Goal: Task Accomplishment & Management: Complete application form

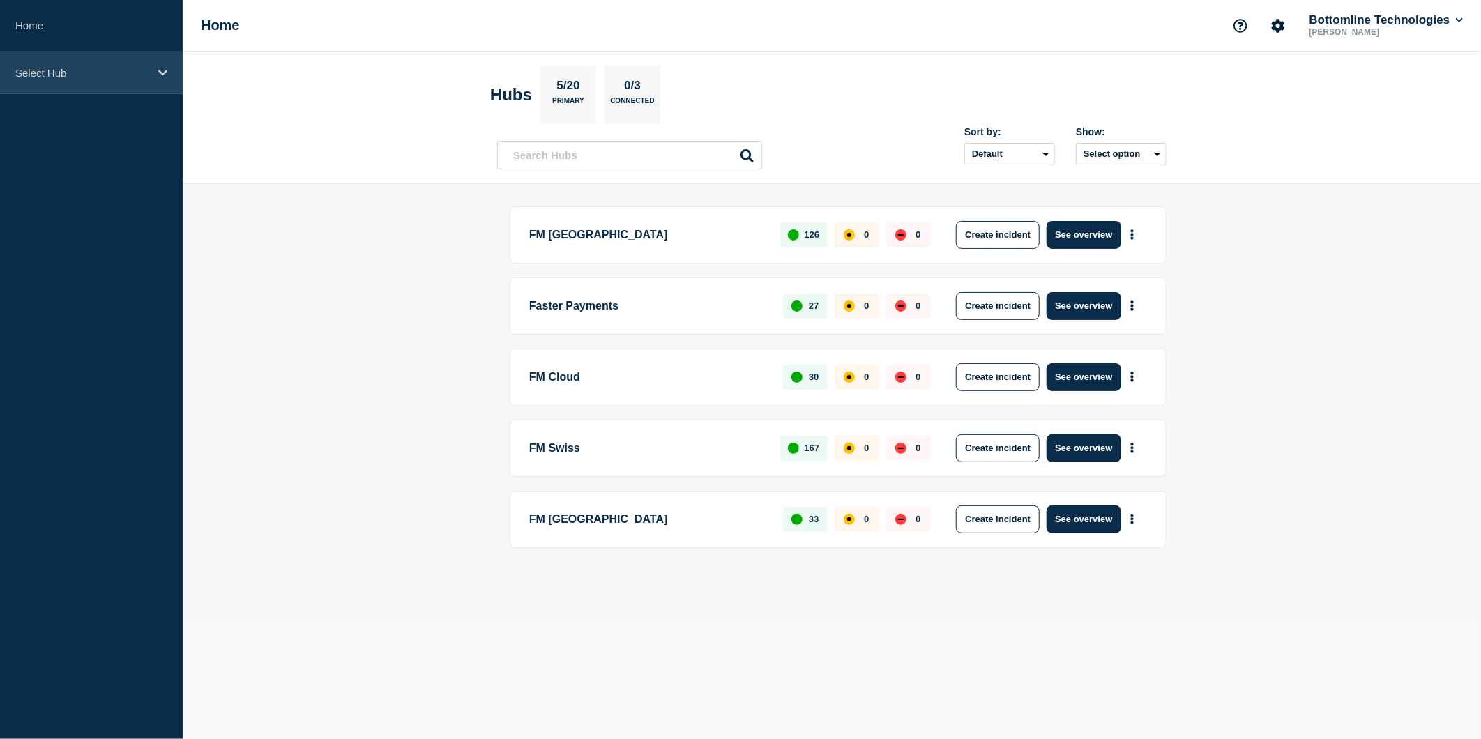
click at [126, 63] on div "Select Hub" at bounding box center [91, 73] width 183 height 43
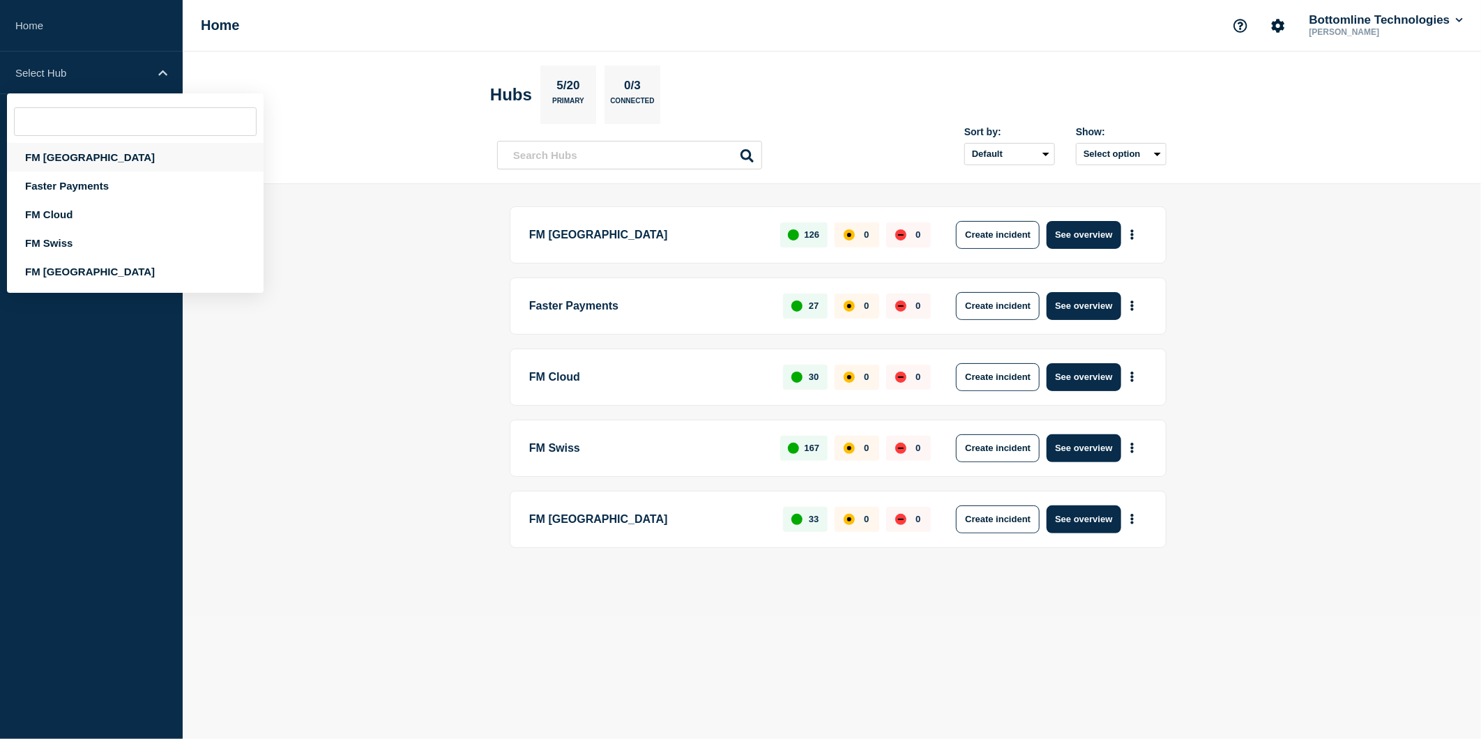
click at [96, 157] on div "FM [GEOGRAPHIC_DATA]" at bounding box center [135, 157] width 257 height 29
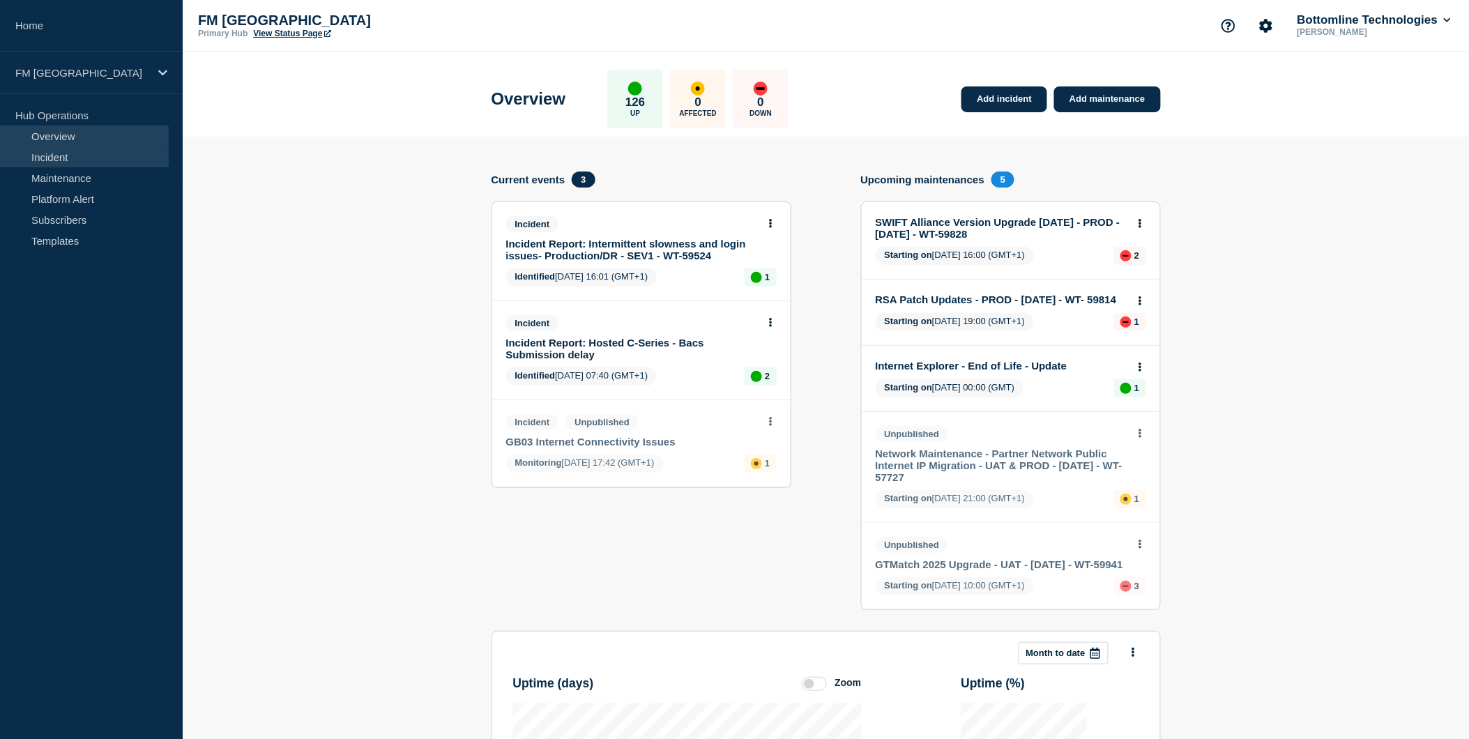
click at [101, 160] on link "Incident" at bounding box center [84, 156] width 169 height 21
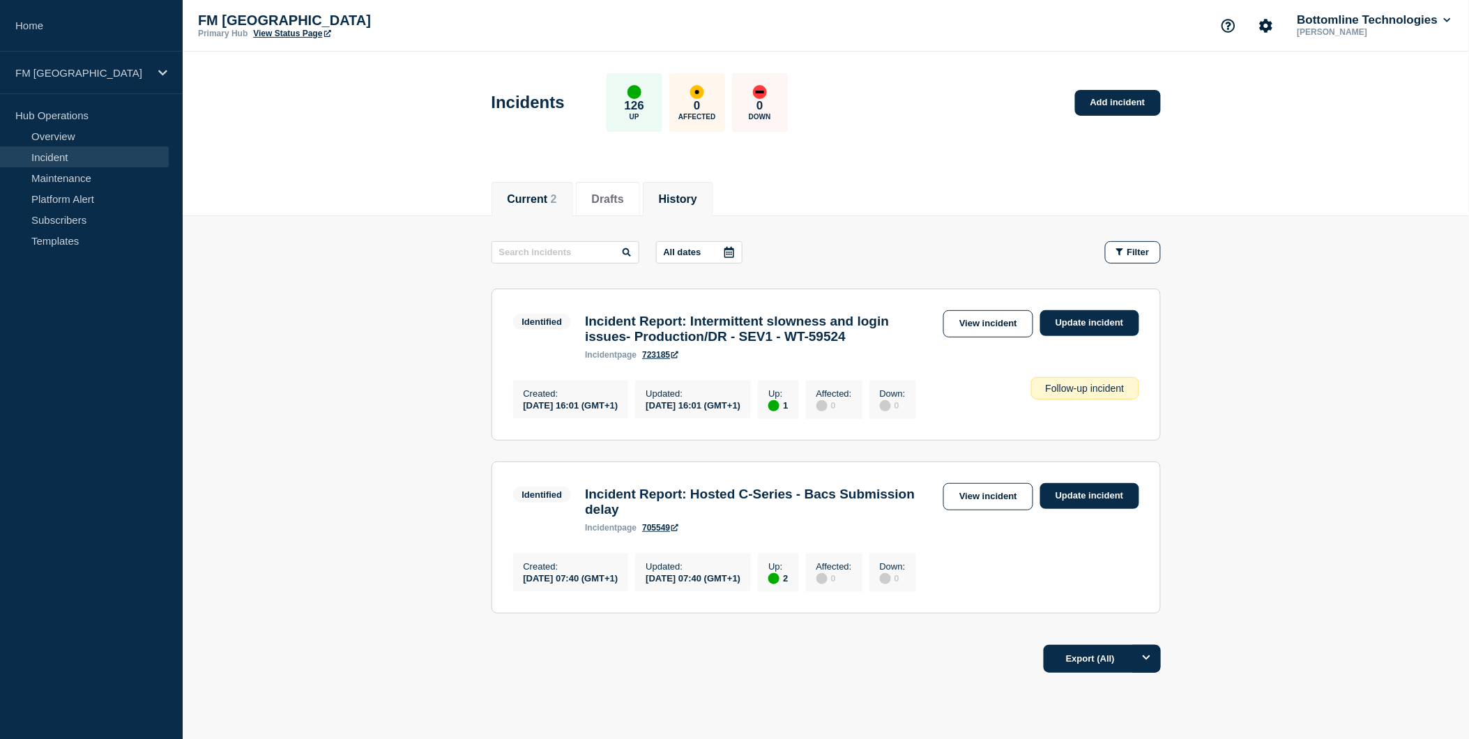
click at [681, 195] on button "History" at bounding box center [678, 199] width 38 height 13
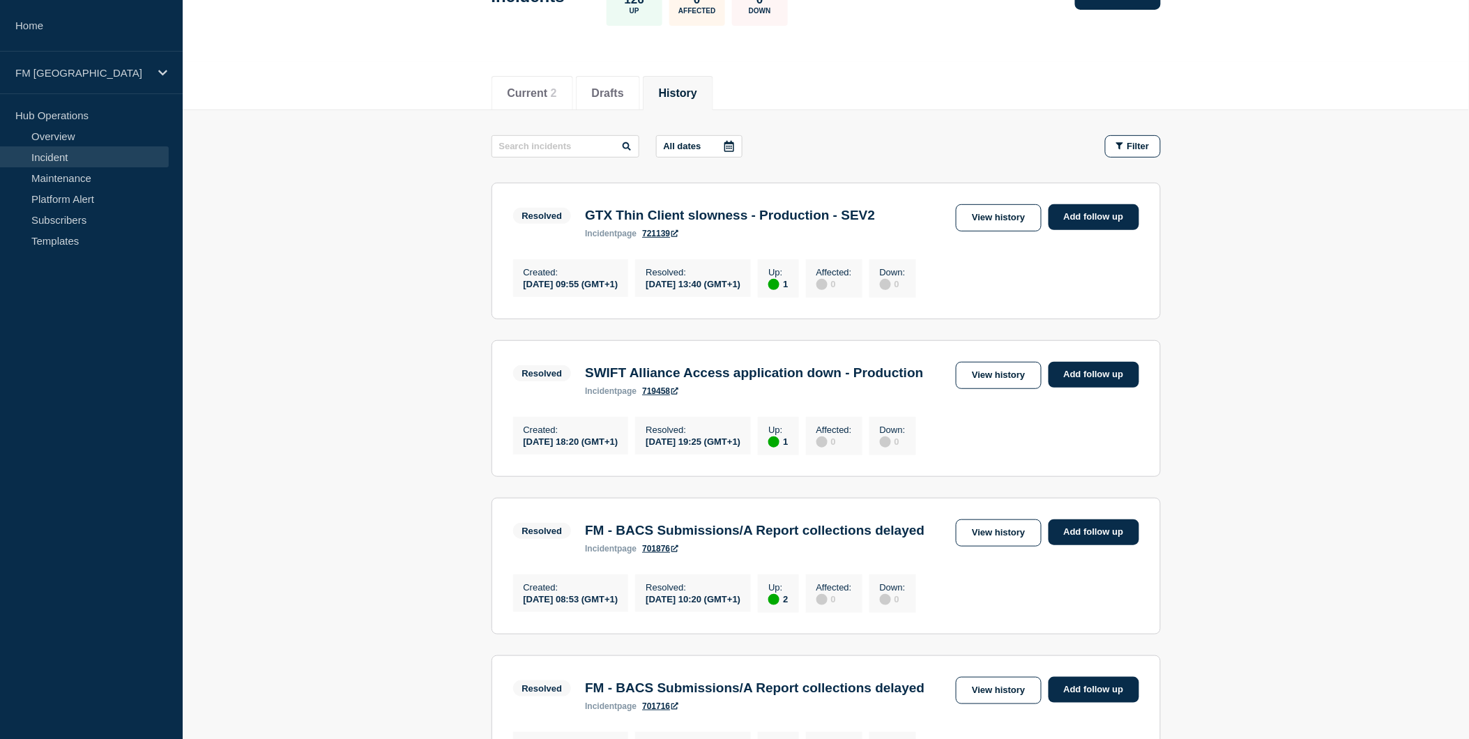
scroll to position [155, 0]
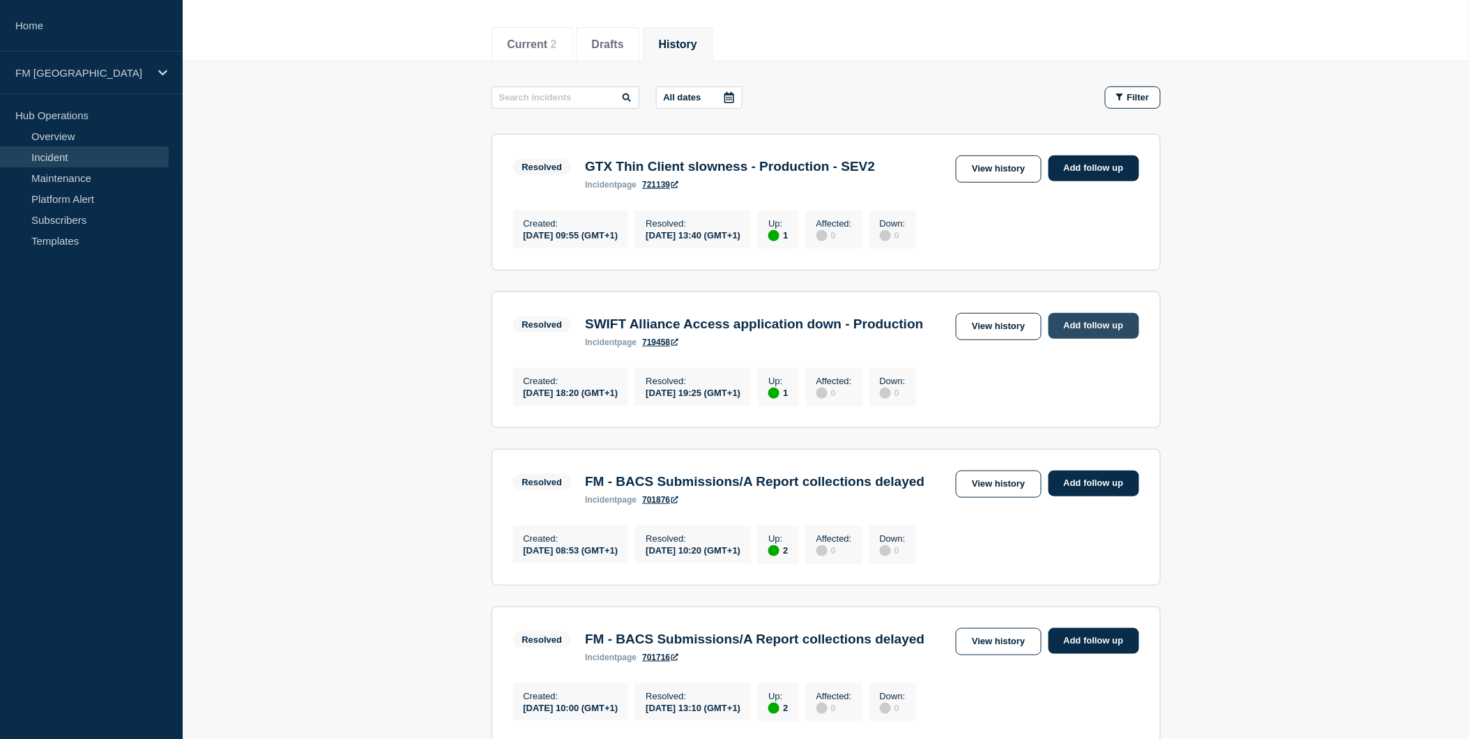
click at [1109, 325] on link "Add follow up" at bounding box center [1094, 326] width 91 height 26
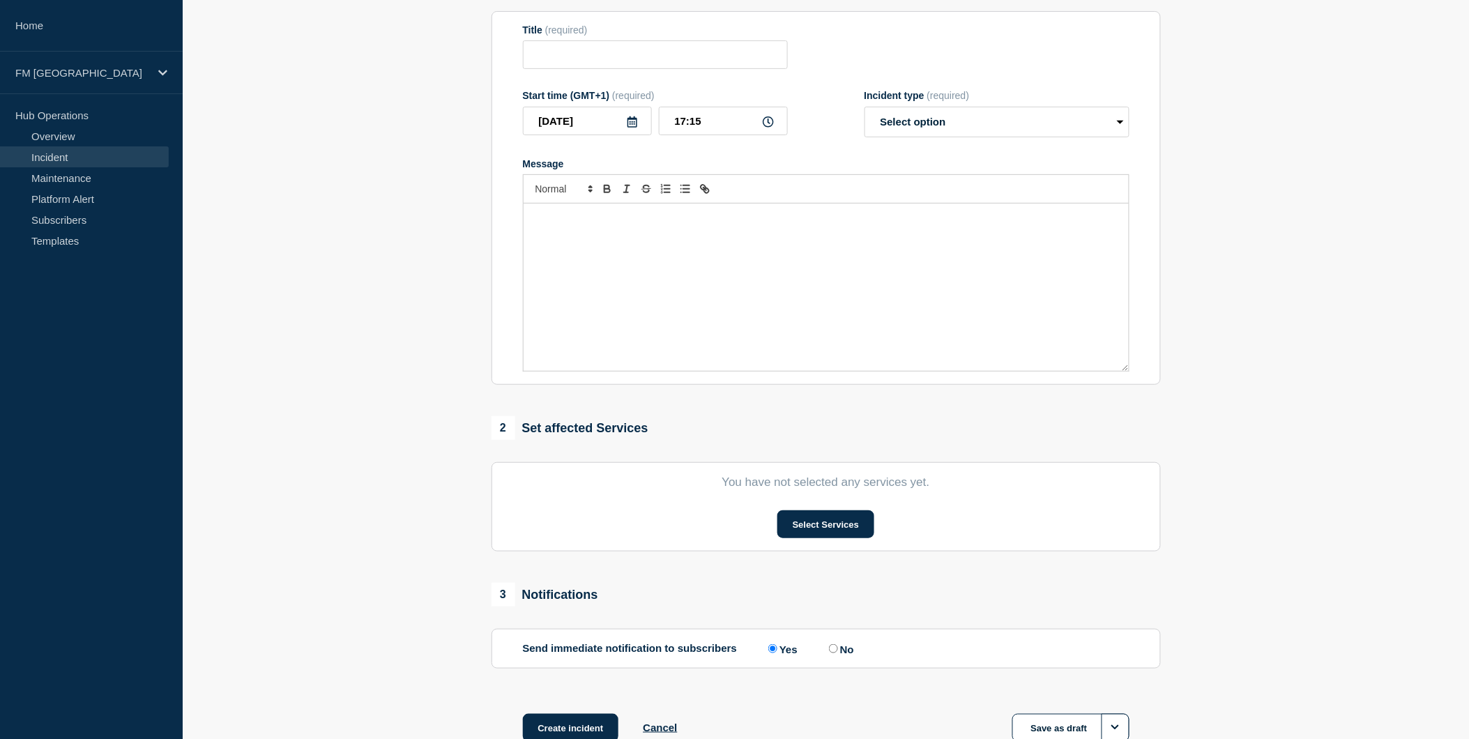
type input "SWIFT Alliance Access application down - Production"
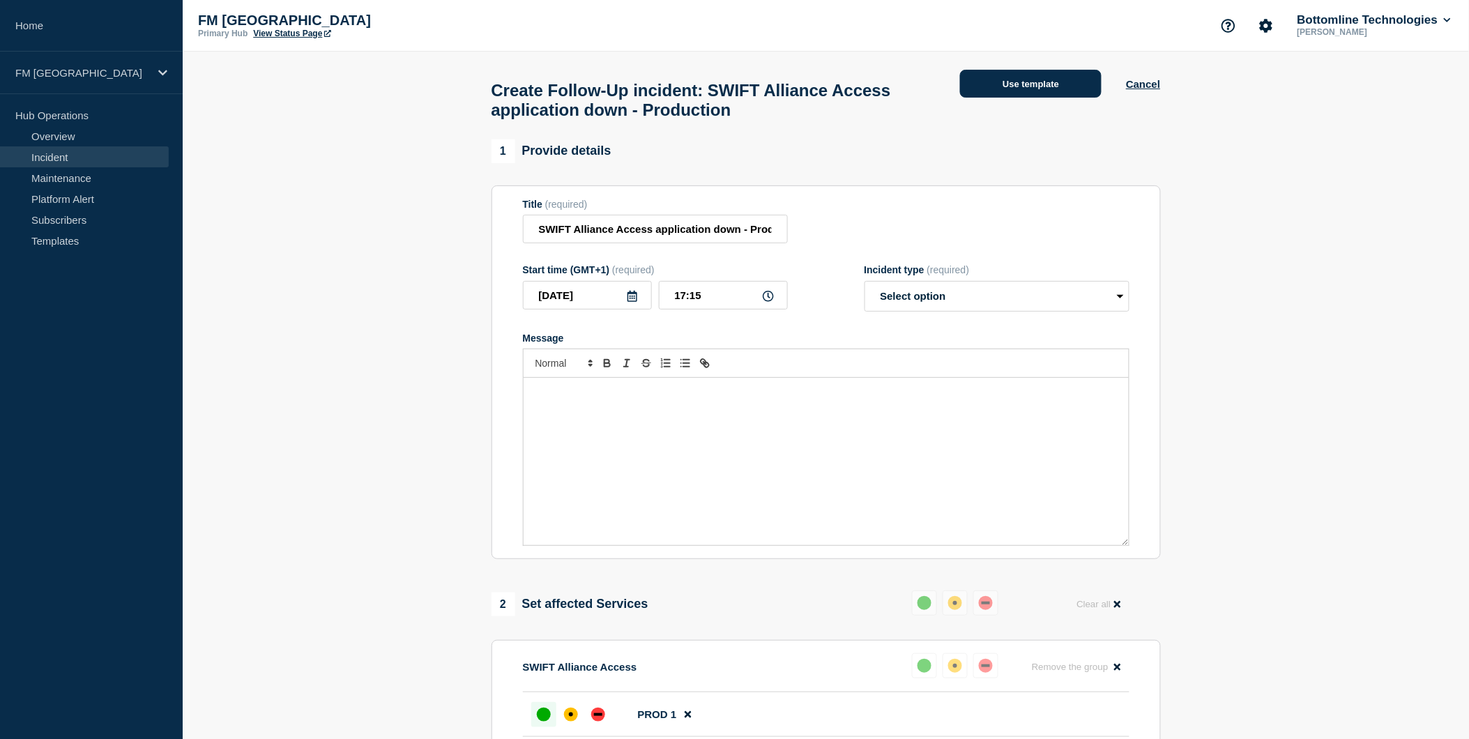
click at [1004, 79] on button "Use template" at bounding box center [1031, 84] width 142 height 28
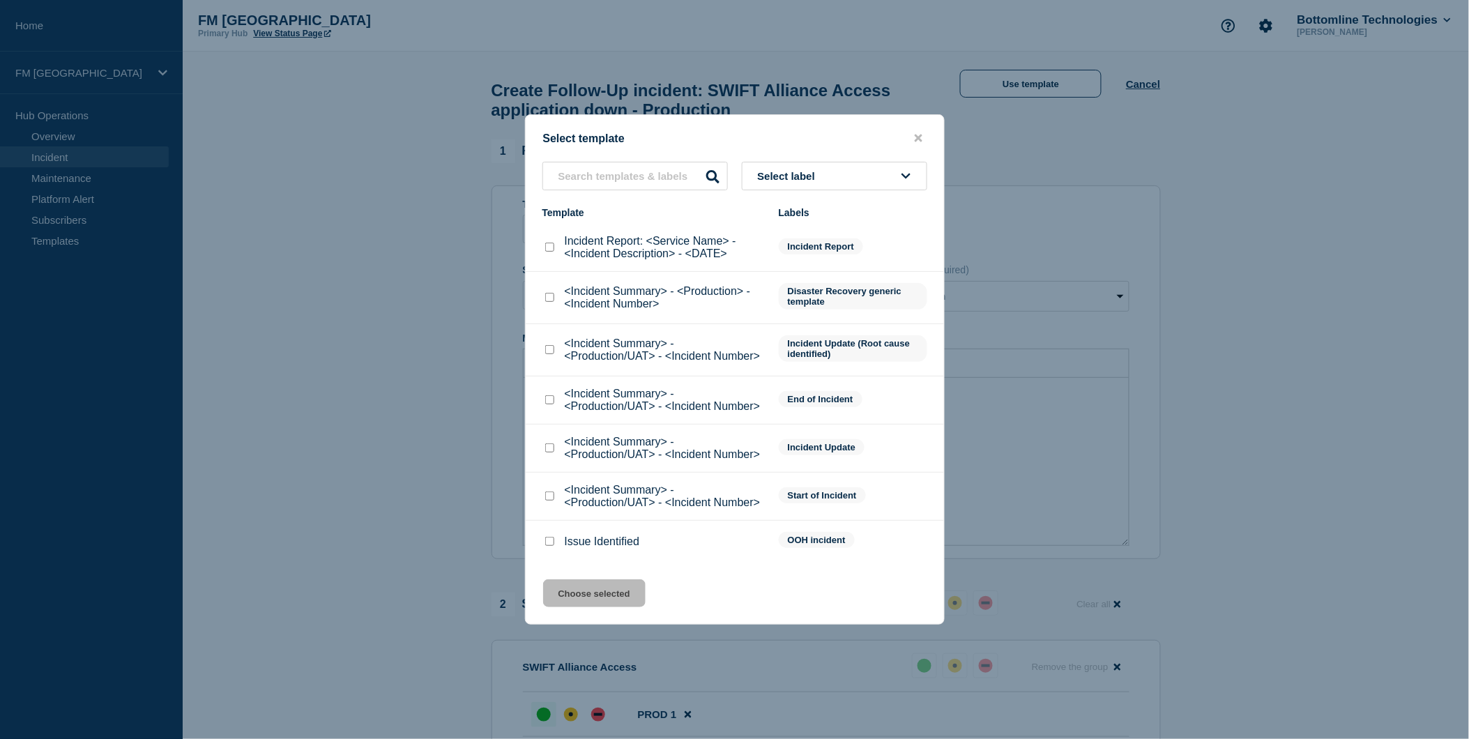
click at [548, 252] on input "Incident Report: <Service Name> - <Incident Description> - <DATE> checkbox" at bounding box center [549, 247] width 9 height 9
checkbox input "true"
click at [582, 600] on button "Choose selected" at bounding box center [594, 593] width 103 height 28
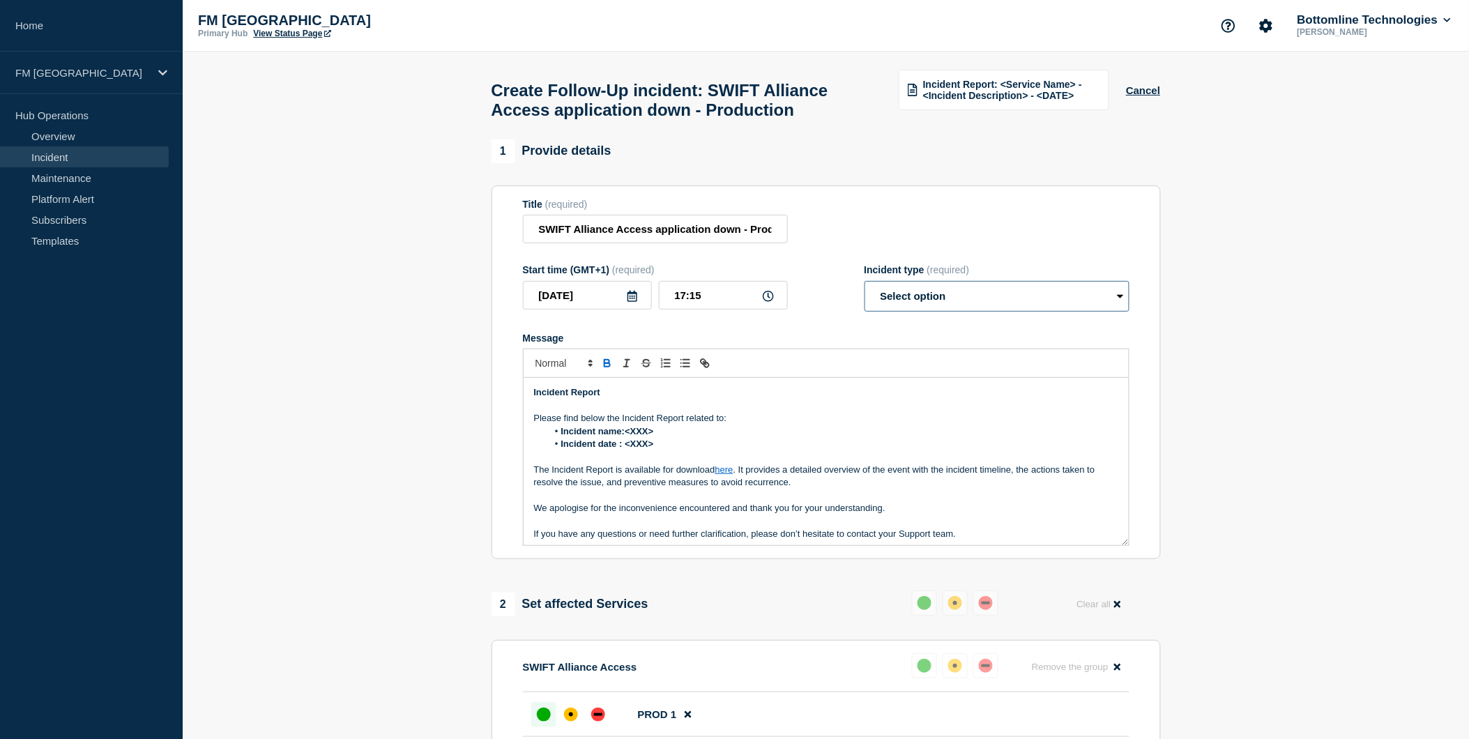
click at [1009, 312] on select "Select option Investigating Identified Monitoring Resolved" at bounding box center [997, 296] width 265 height 31
select select "monitoring"
click at [865, 289] on select "Select option Investigating Identified Monitoring Resolved" at bounding box center [997, 296] width 265 height 31
drag, startPoint x: 565, startPoint y: 232, endPoint x: 838, endPoint y: 237, distance: 273.4
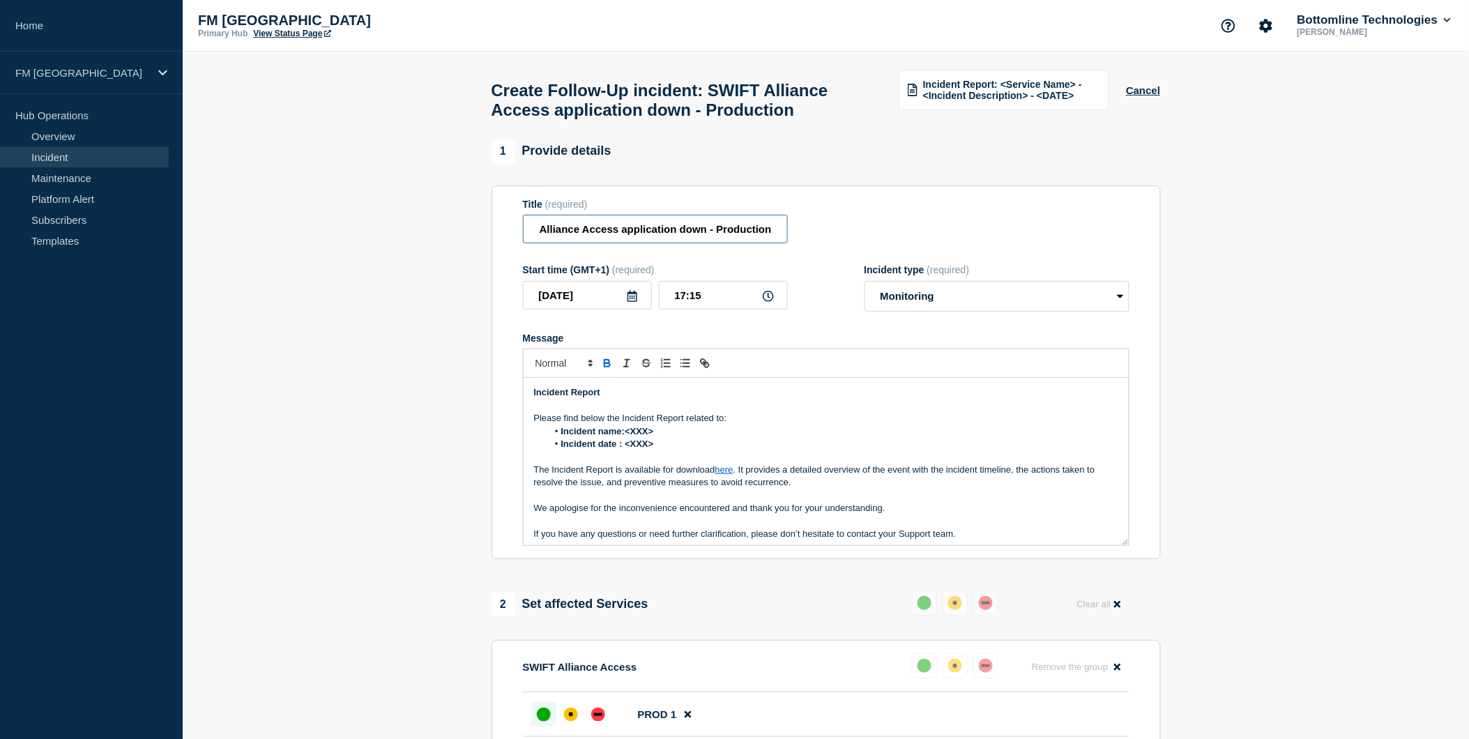
click at [838, 237] on div "Title (required) SWIFT Alliance Access application down - Production" at bounding box center [826, 221] width 607 height 45
click at [768, 236] on input "SWIFT Alliance Access application down - Production" at bounding box center [655, 229] width 265 height 29
drag, startPoint x: 541, startPoint y: 238, endPoint x: 482, endPoint y: 241, distance: 59.3
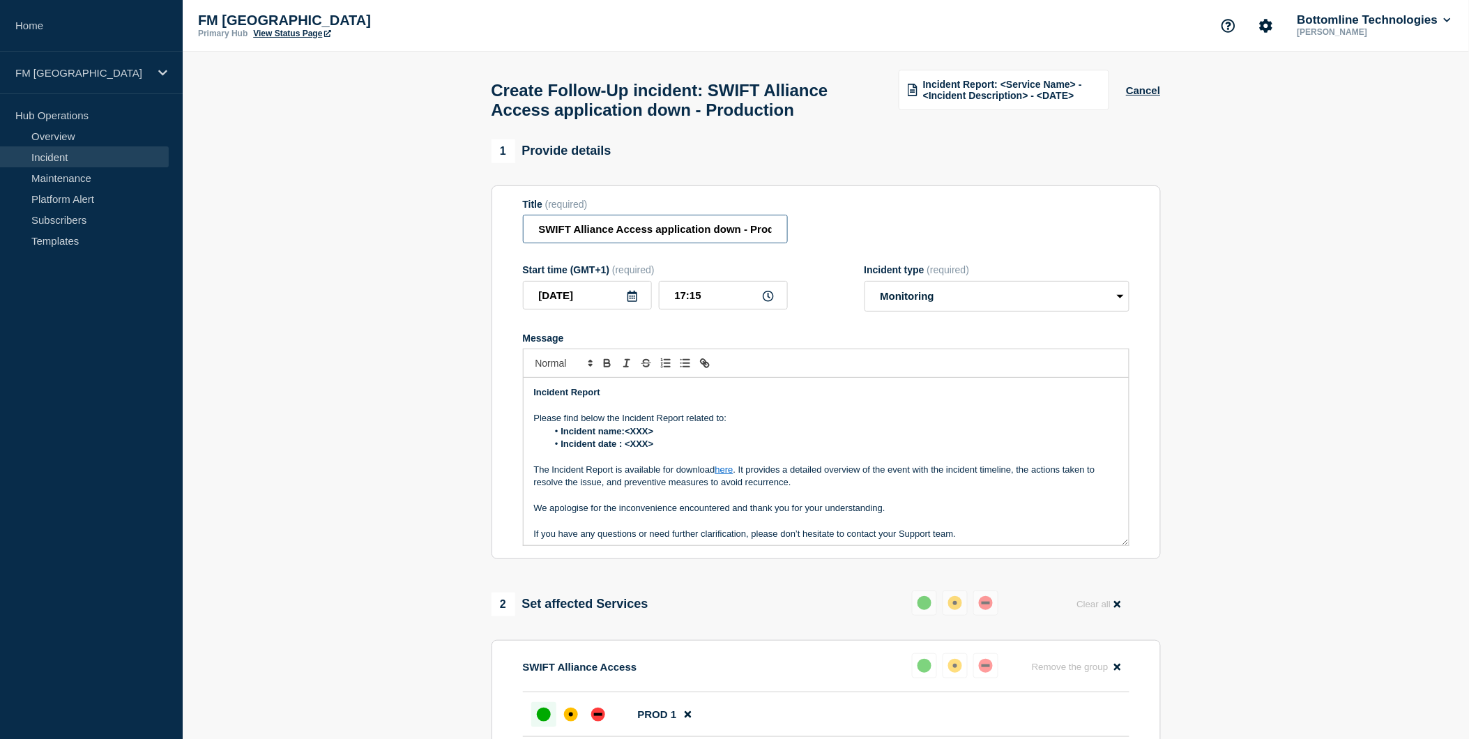
click at [533, 231] on input "SWIFT Alliance Access application down - Production" at bounding box center [655, 229] width 265 height 29
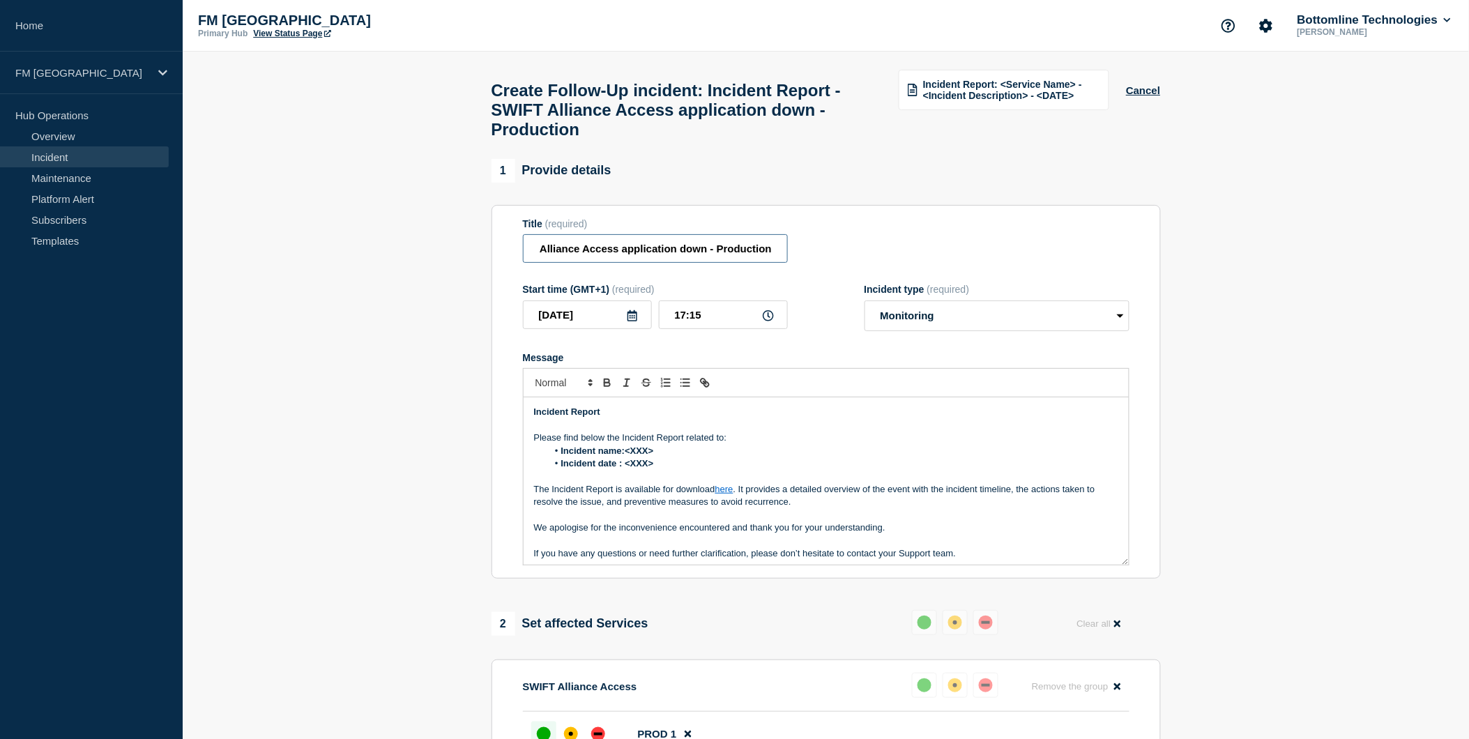
scroll to position [0, 123]
type input "Incident Report - SWIFT Alliance Access application down - Production"
click at [633, 321] on icon at bounding box center [633, 315] width 10 height 11
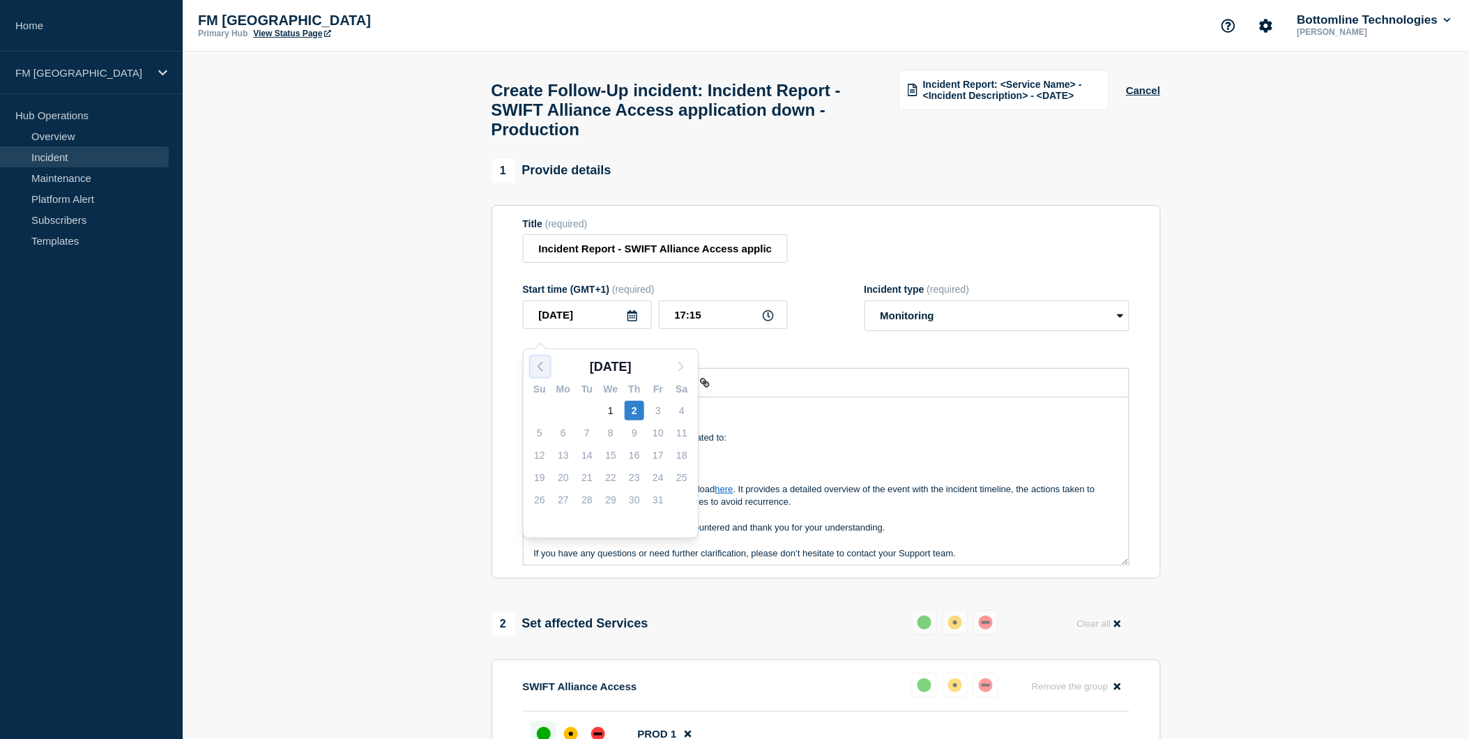
click at [538, 367] on icon "button" at bounding box center [540, 366] width 17 height 17
click at [662, 455] on div "19" at bounding box center [658, 456] width 20 height 20
type input "[DATE]"
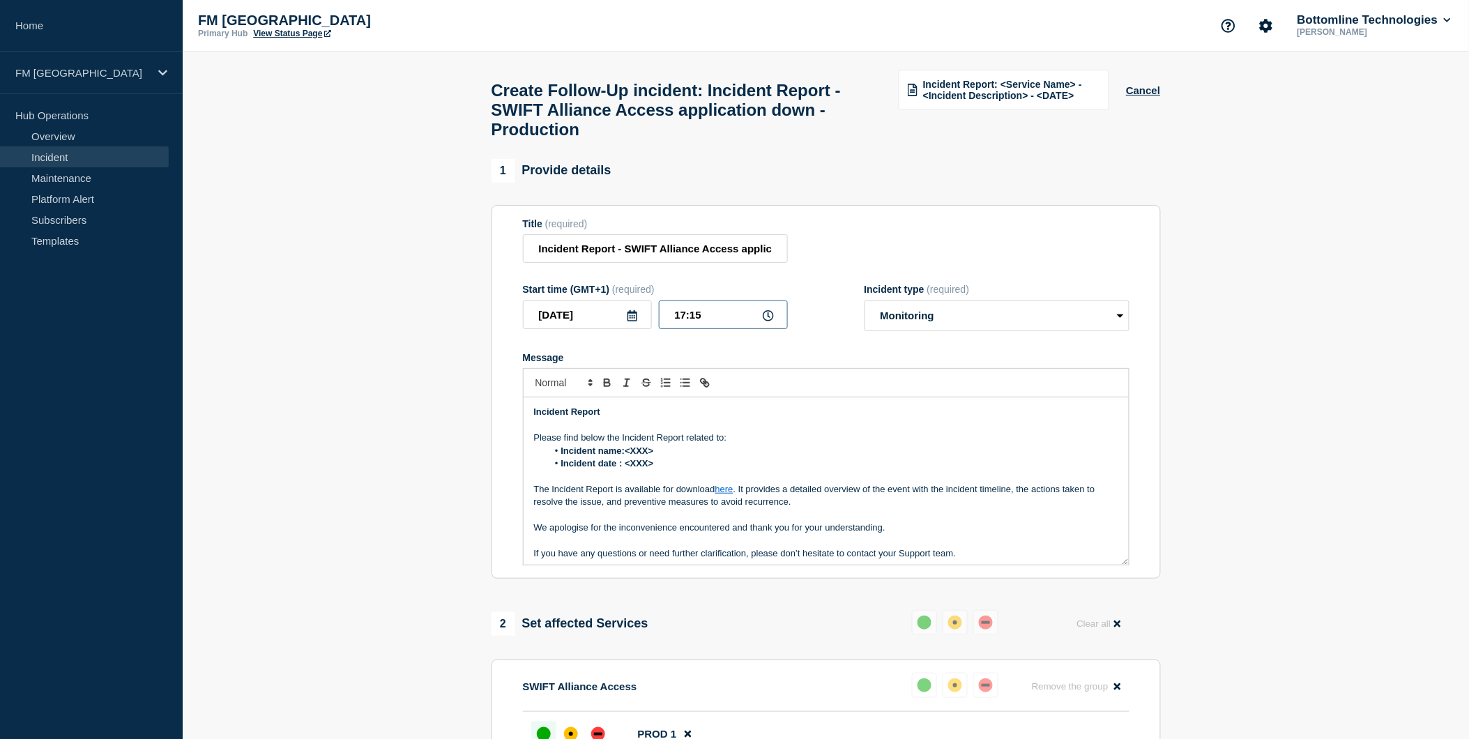
click at [765, 329] on input "17:15" at bounding box center [723, 315] width 129 height 29
click at [768, 321] on icon at bounding box center [768, 315] width 11 height 11
click at [732, 322] on input "17:15" at bounding box center [723, 315] width 129 height 29
drag, startPoint x: 721, startPoint y: 324, endPoint x: 646, endPoint y: 328, distance: 74.7
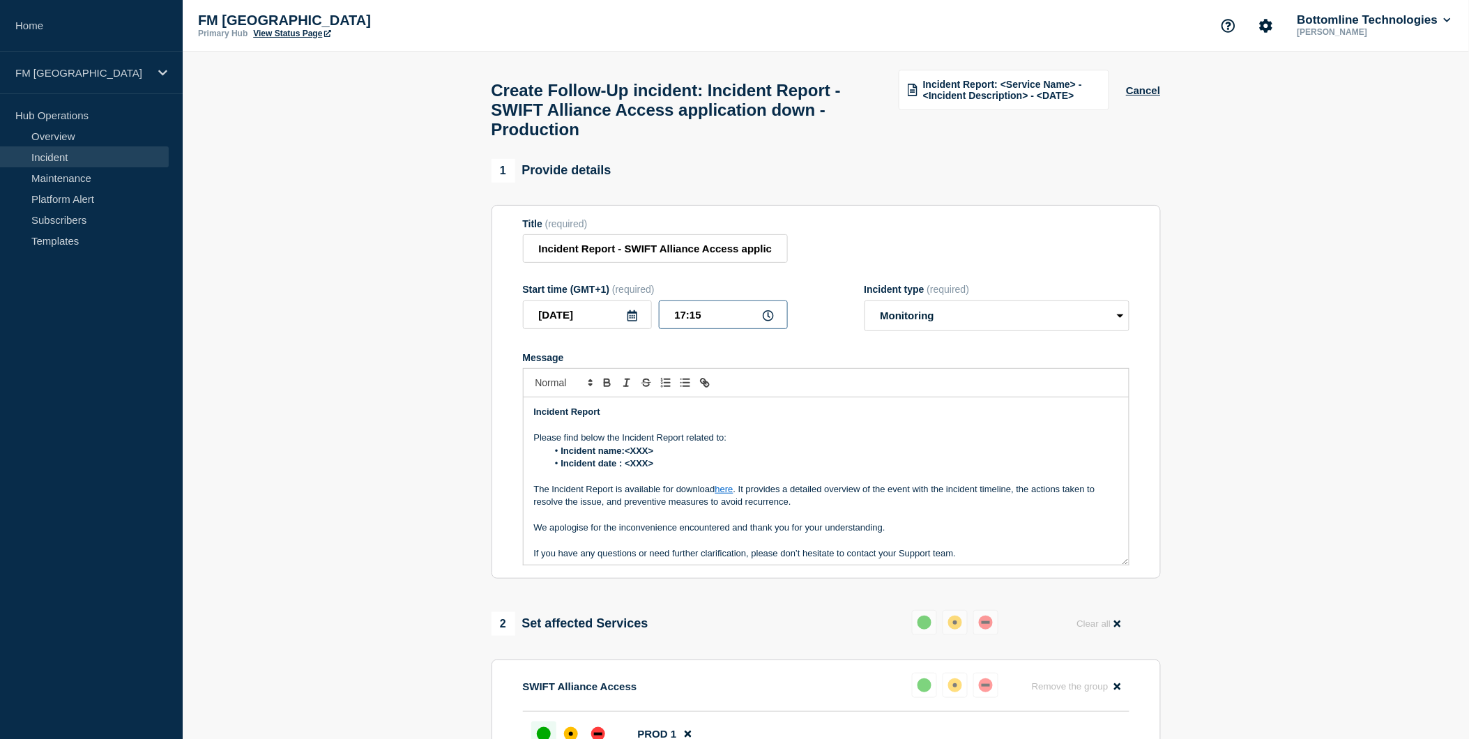
click at [646, 328] on div "[DATE] 17:15" at bounding box center [655, 315] width 265 height 29
type input "05:47"
click at [741, 363] on div "Message" at bounding box center [826, 357] width 607 height 11
drag, startPoint x: 660, startPoint y: 479, endPoint x: 628, endPoint y: 476, distance: 32.2
click at [628, 470] on li "Incident date : <XXX>" at bounding box center [832, 463] width 571 height 13
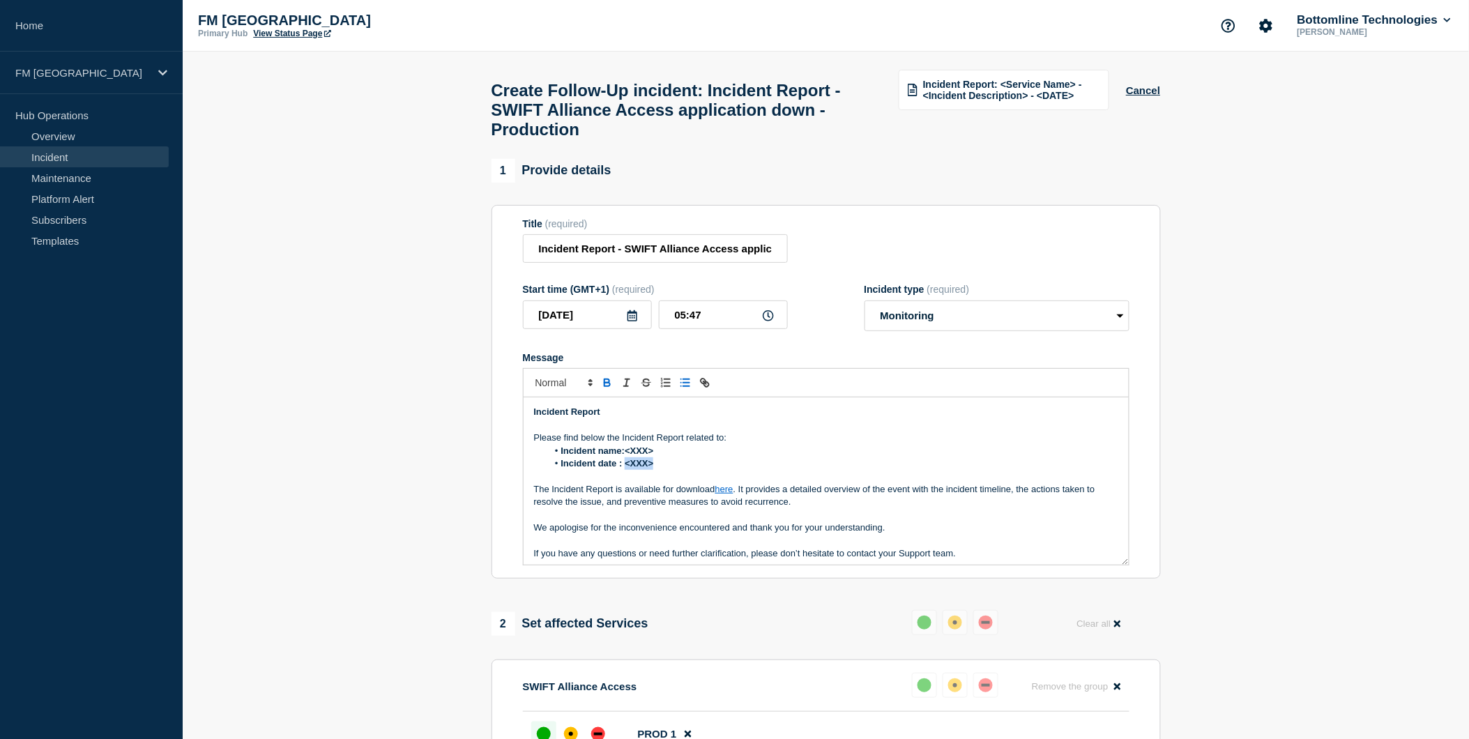
click at [687, 470] on li "Incident date : <XXX>" at bounding box center [832, 463] width 571 height 13
drag, startPoint x: 671, startPoint y: 478, endPoint x: 628, endPoint y: 481, distance: 43.4
click at [628, 470] on li "Incident date : <XXX>" at bounding box center [832, 463] width 571 height 13
drag, startPoint x: 658, startPoint y: 458, endPoint x: 628, endPoint y: 465, distance: 30.8
click at [628, 457] on li "Incident name:<XXX>" at bounding box center [832, 451] width 571 height 13
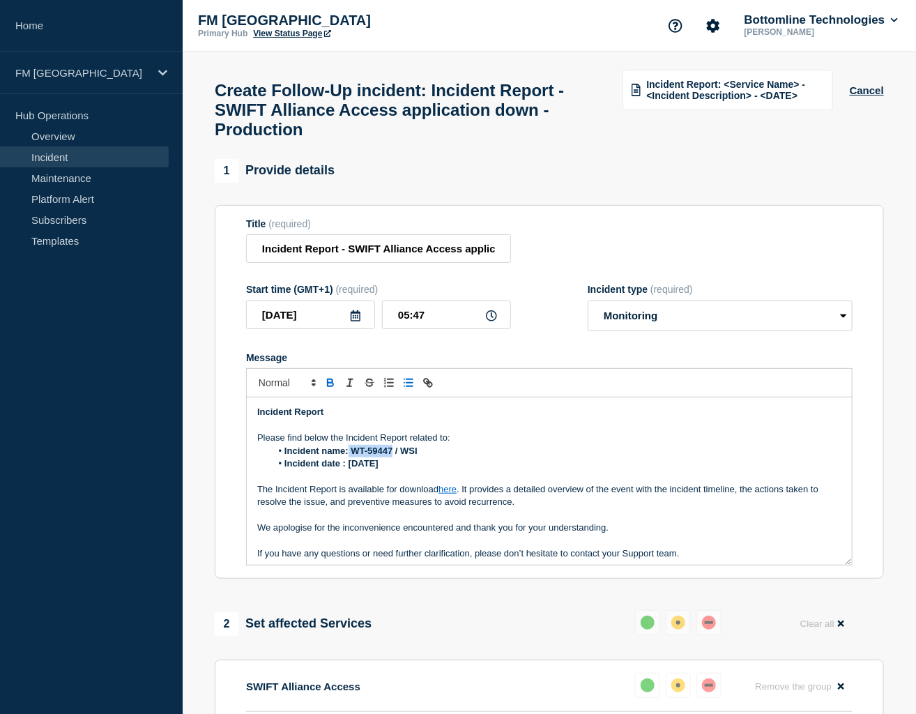
drag, startPoint x: 393, startPoint y: 457, endPoint x: 349, endPoint y: 463, distance: 43.7
click at [349, 457] on li "Incident name: WT-59447 / WSI" at bounding box center [556, 451] width 571 height 13
copy strong "WT-59447"
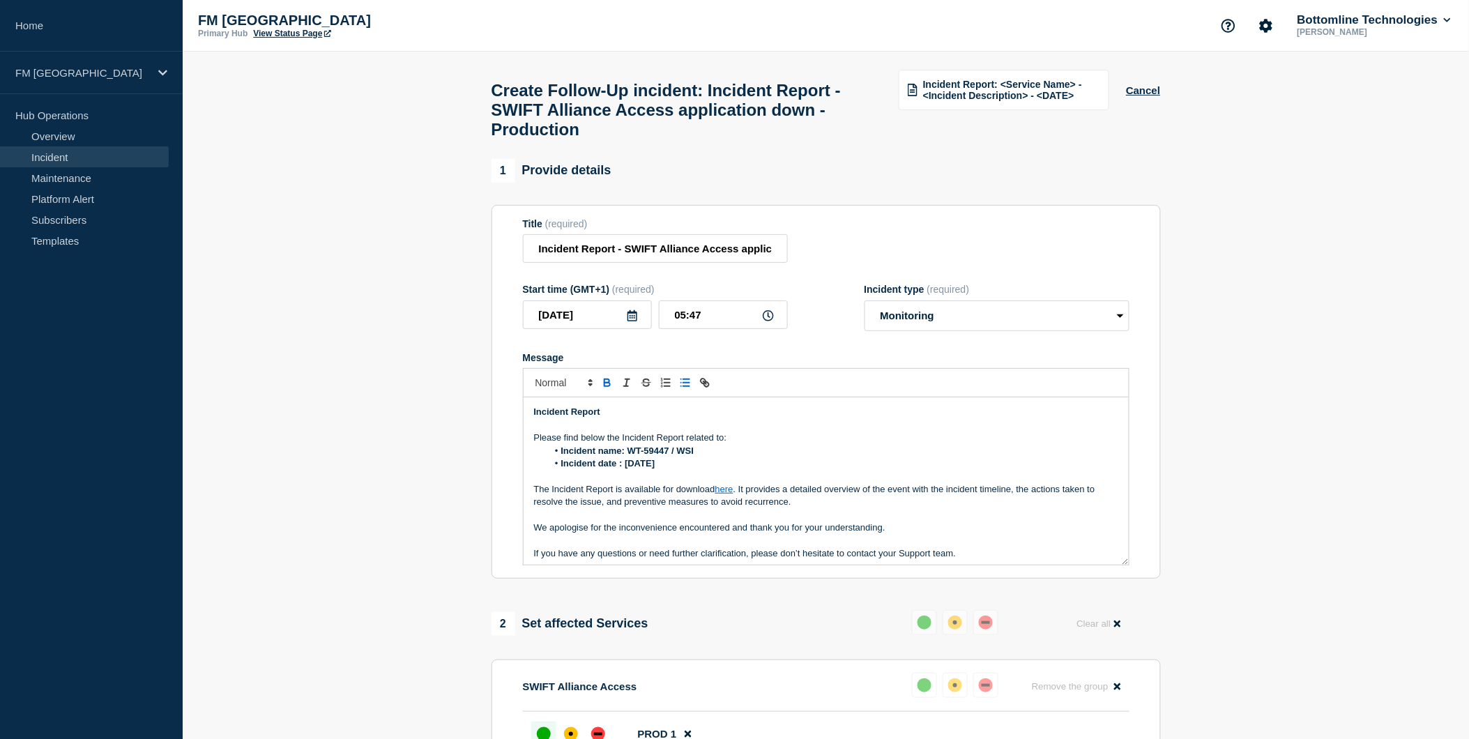
click at [708, 457] on li "Incident name: WT-59447 / WSI" at bounding box center [832, 451] width 571 height 13
click at [715, 456] on span "WSI-00000495" at bounding box center [724, 451] width 61 height 10
drag, startPoint x: 745, startPoint y: 465, endPoint x: 678, endPoint y: 465, distance: 66.9
click at [678, 457] on li "Incident name: WT-59447 / WSI- 00000495" at bounding box center [832, 451] width 571 height 13
click at [777, 457] on li "Incident name: WT-59447 / WSI- 00000495" at bounding box center [832, 451] width 571 height 13
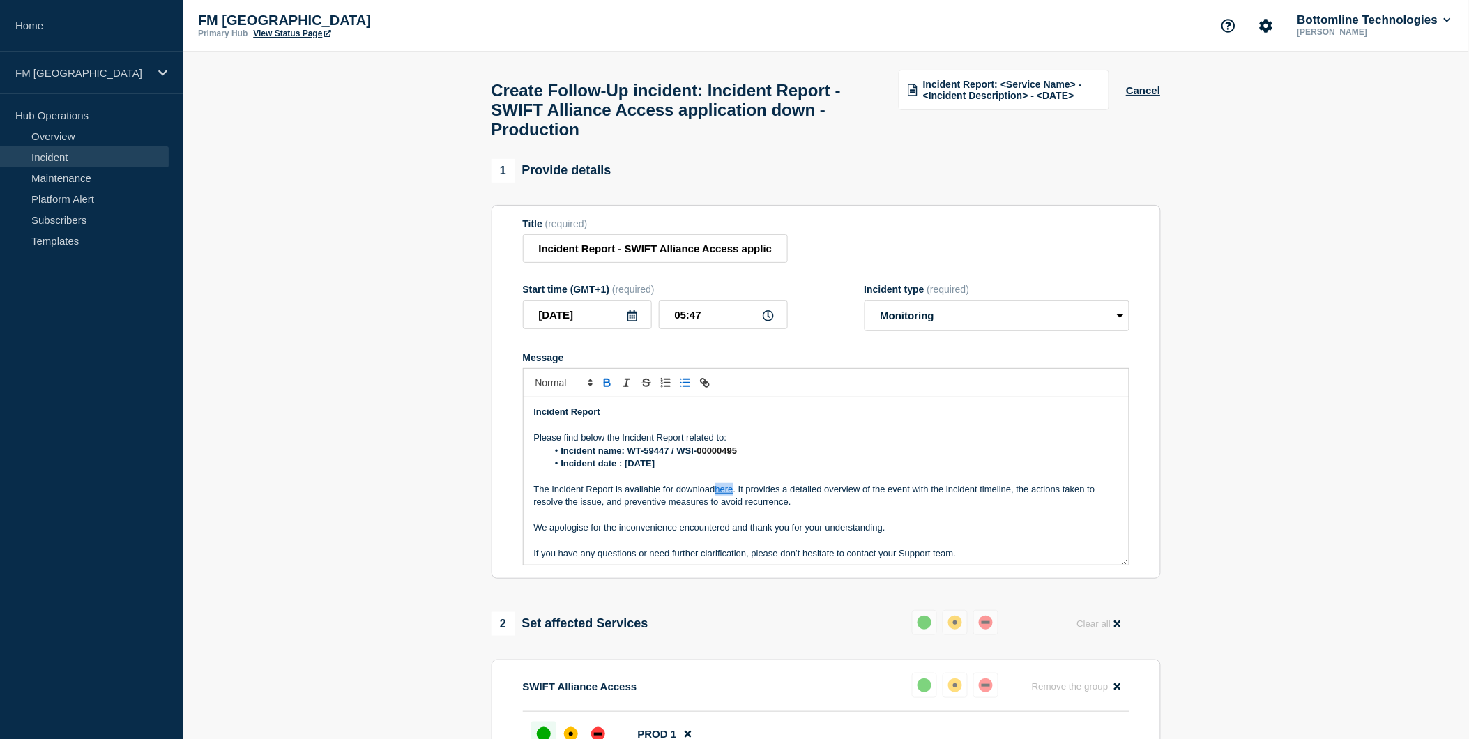
drag, startPoint x: 736, startPoint y: 497, endPoint x: 719, endPoint y: 502, distance: 17.4
click at [719, 502] on p "The Incident Report is available for download here . It provides a detailed ove…" at bounding box center [826, 496] width 584 height 26
click at [709, 389] on icon "Toggle link" at bounding box center [705, 383] width 13 height 13
click at [706, 389] on icon "Toggle link" at bounding box center [705, 383] width 13 height 13
paste input "ttps://[DOMAIN_NAME][URL]"
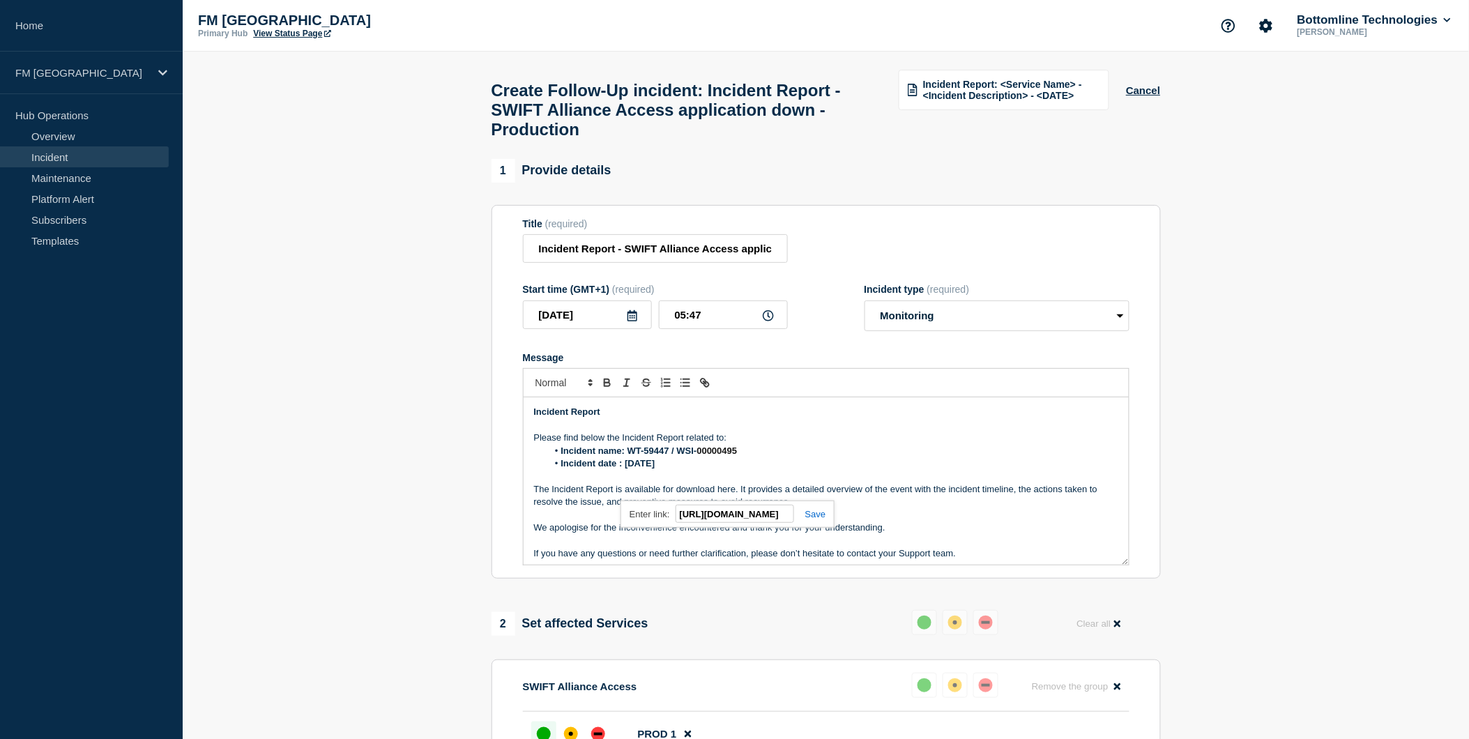
scroll to position [0, 223]
type input "[URL][DOMAIN_NAME]"
click at [814, 519] on link at bounding box center [810, 514] width 32 height 10
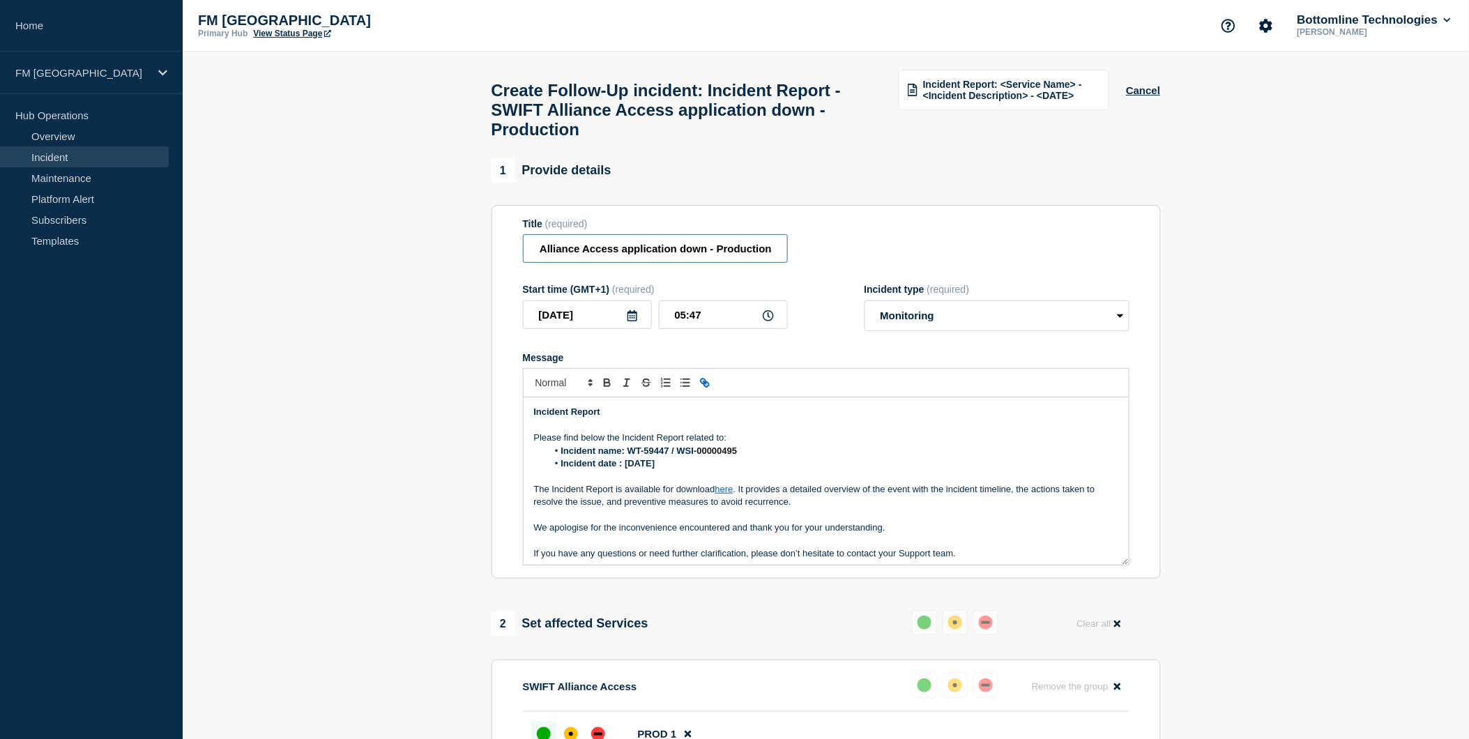
drag, startPoint x: 630, startPoint y: 259, endPoint x: 800, endPoint y: 262, distance: 170.2
click at [800, 262] on div "Title (required) Incident Report - SWIFT Alliance Access application down - Pro…" at bounding box center [826, 240] width 607 height 45
click at [775, 259] on input "Incident Report - SWIFT Alliance Access application down - Production" at bounding box center [655, 248] width 265 height 29
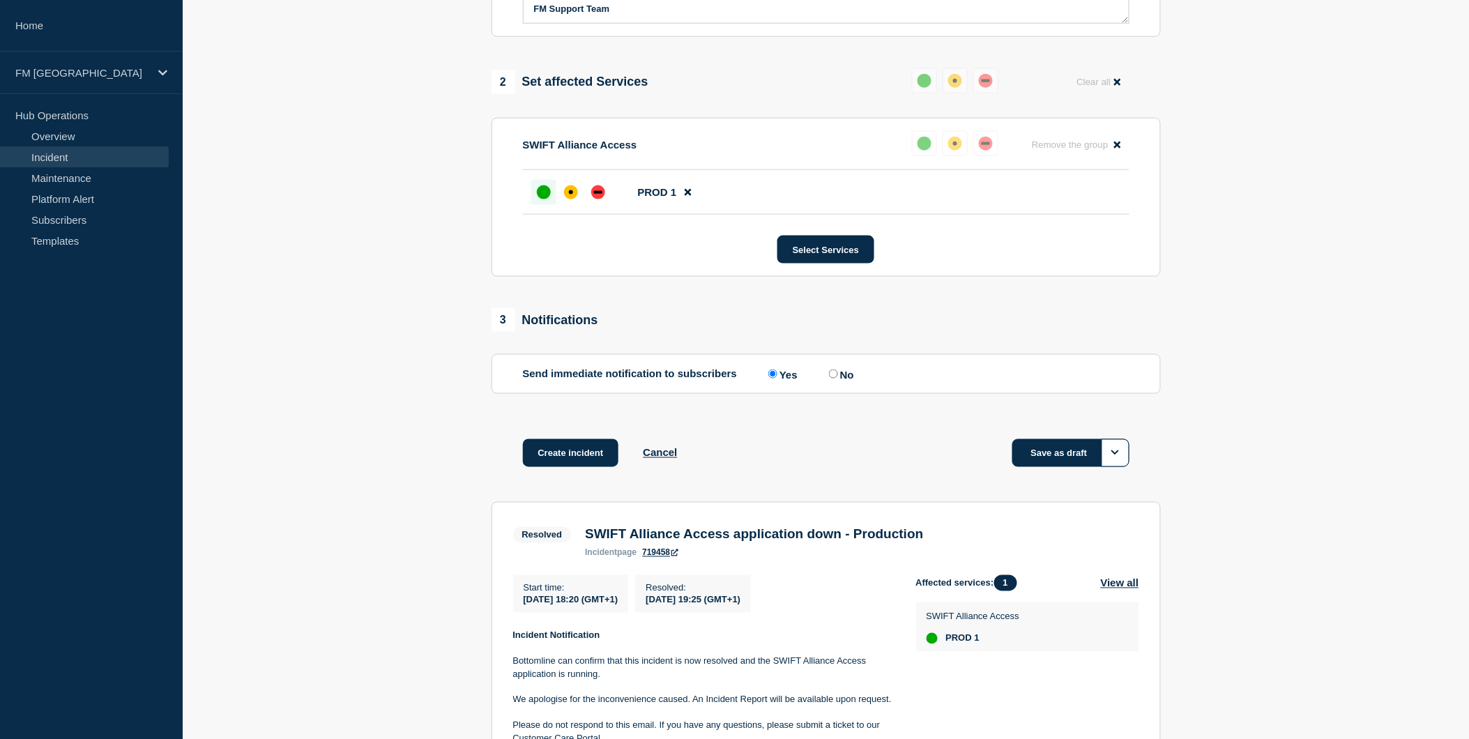
scroll to position [0, 0]
click at [1069, 466] on button "Save as draft" at bounding box center [1070, 453] width 117 height 28
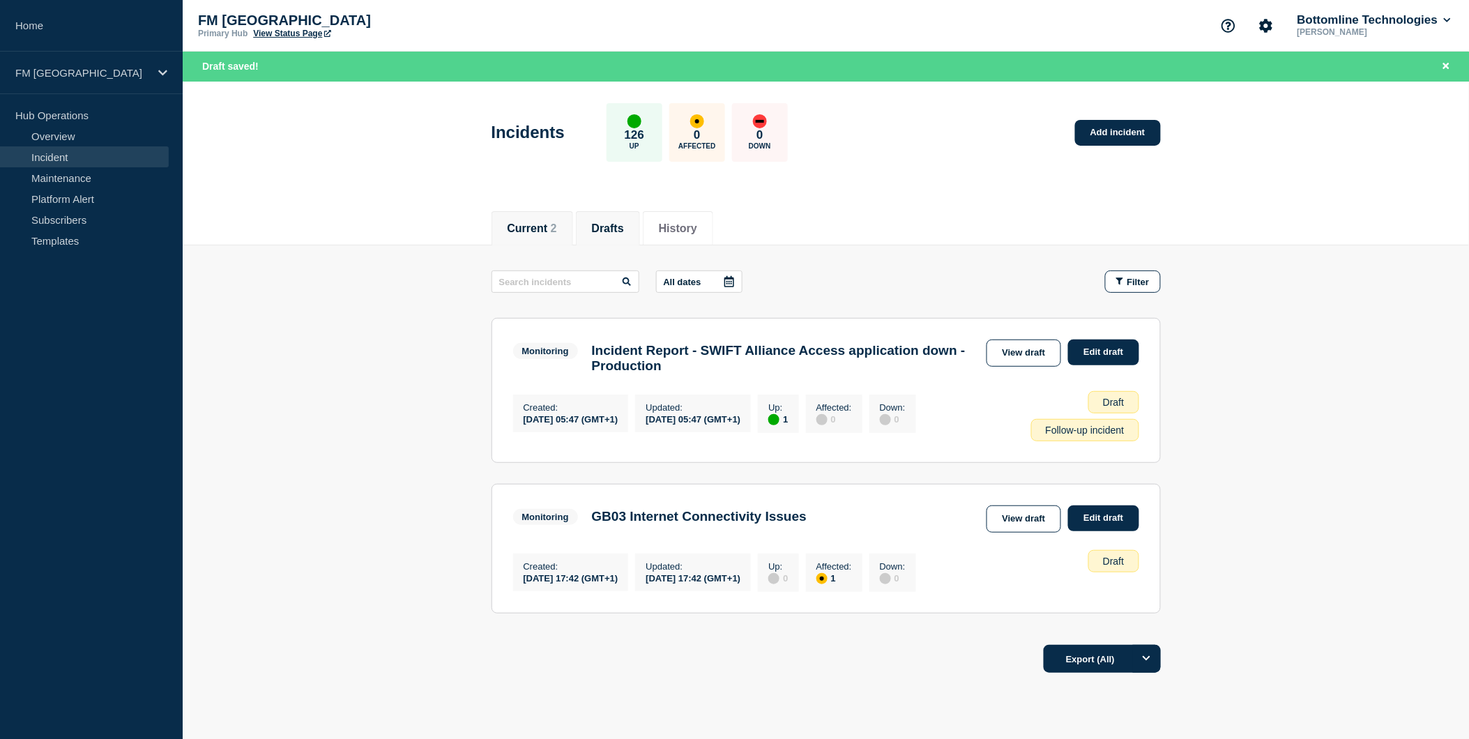
click at [536, 222] on button "Current 2" at bounding box center [533, 228] width 50 height 13
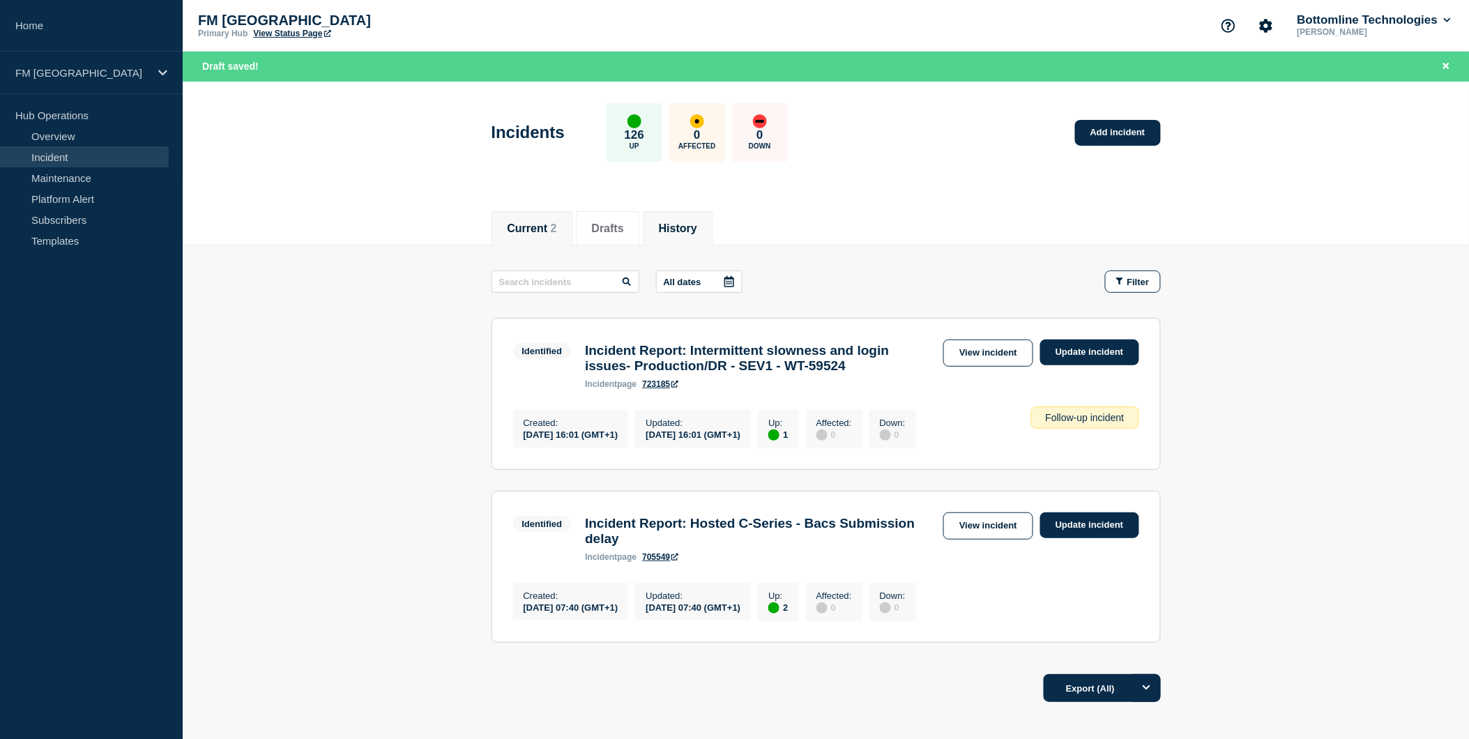
click at [676, 226] on button "History" at bounding box center [678, 228] width 38 height 13
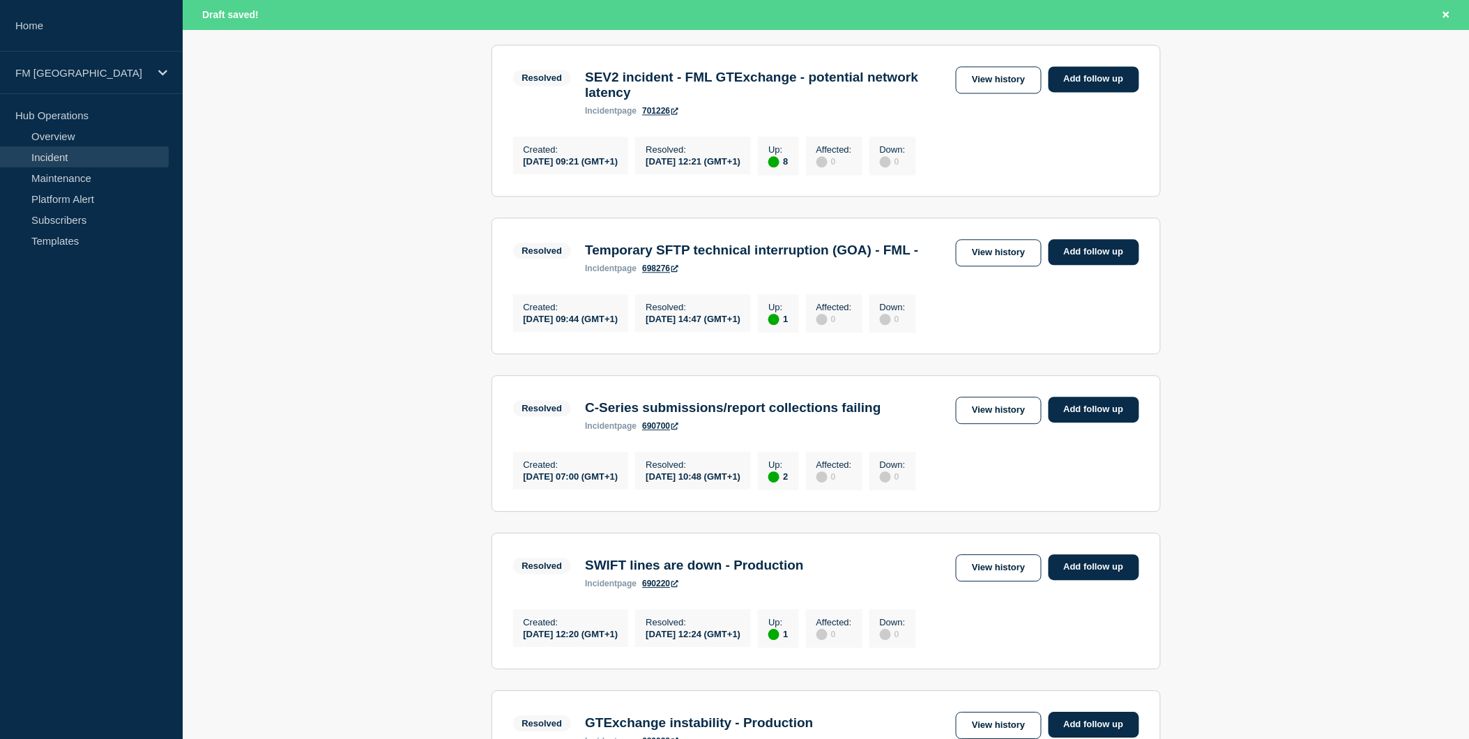
scroll to position [1084, 0]
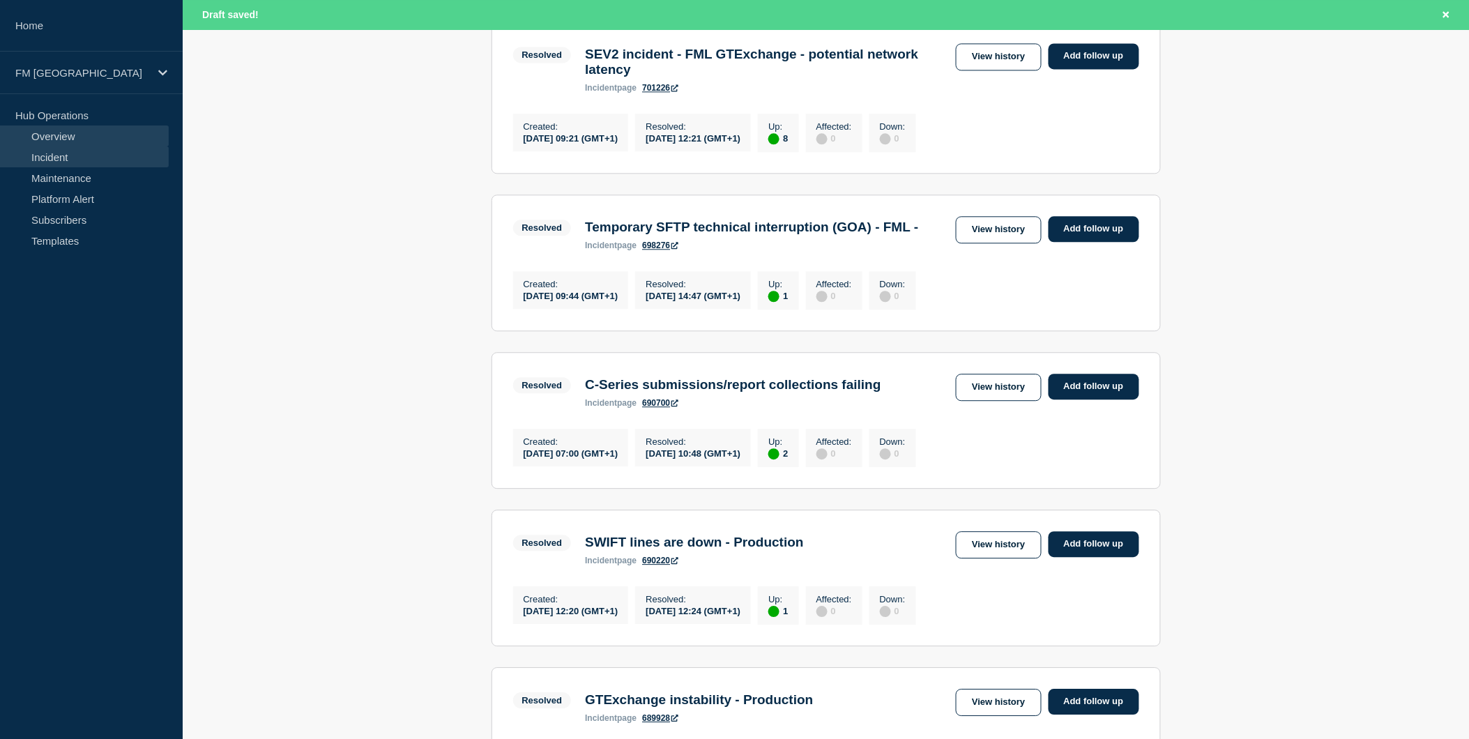
click at [112, 137] on link "Overview" at bounding box center [84, 136] width 169 height 21
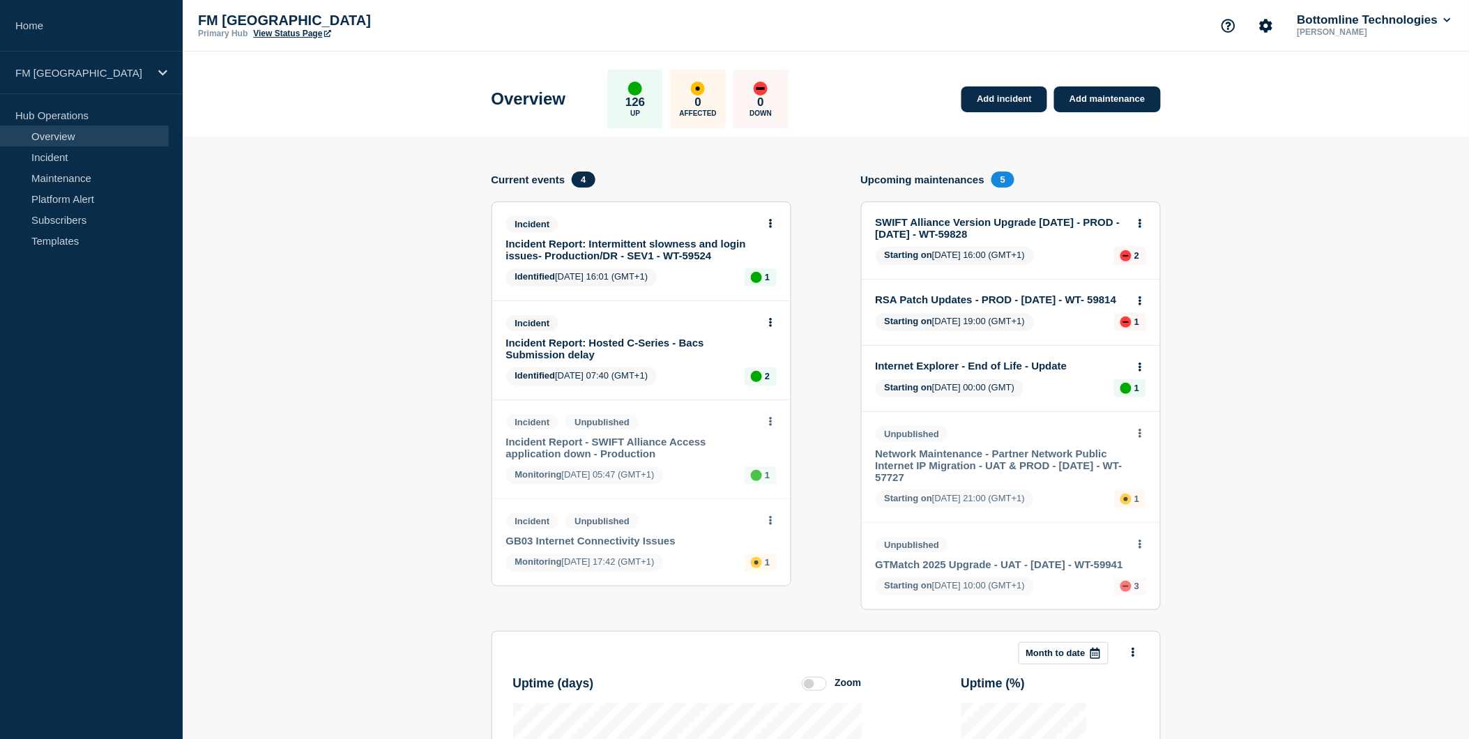
click at [657, 248] on link "Incident Report: Intermittent slowness and login issues- Production/DR - SEV1 -…" at bounding box center [632, 250] width 252 height 24
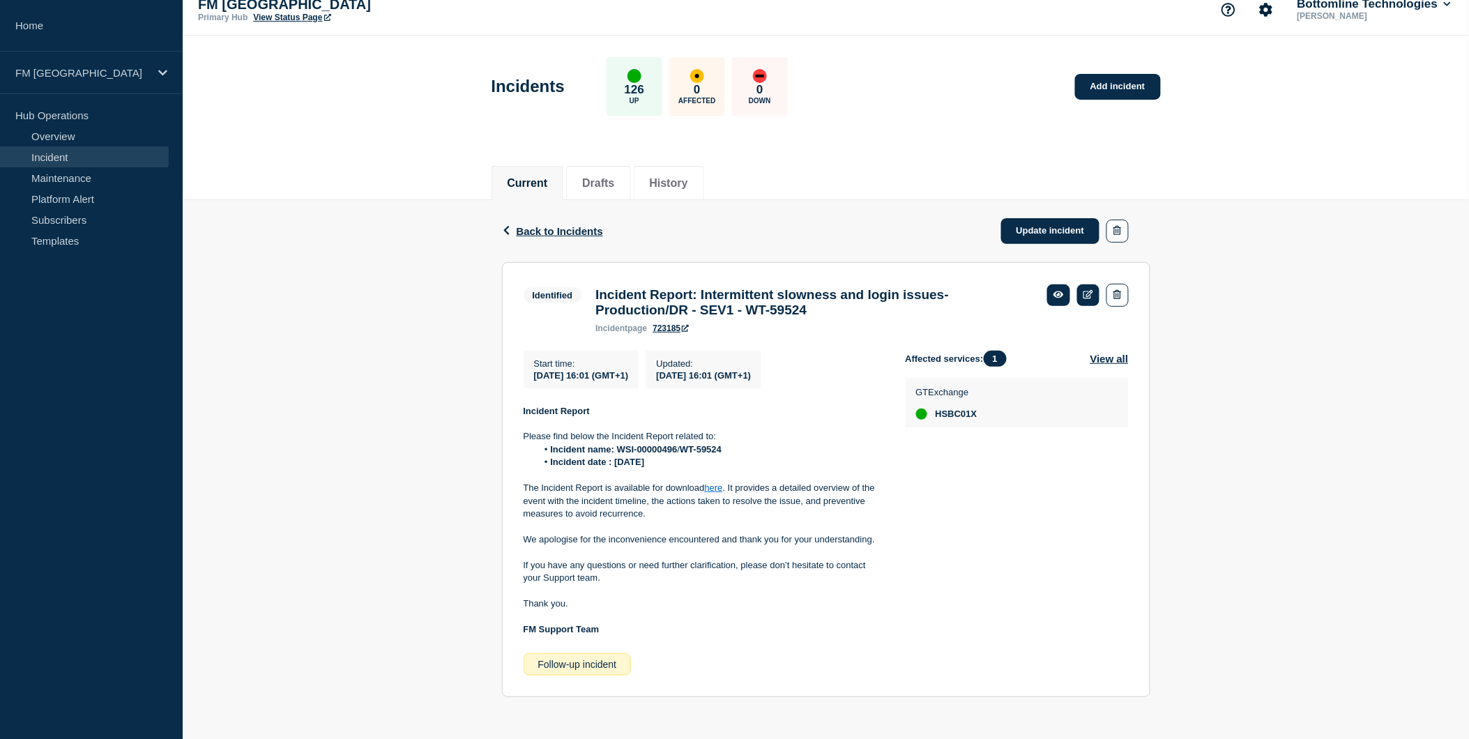
scroll to position [24, 0]
click at [151, 73] on div "FM [GEOGRAPHIC_DATA]" at bounding box center [91, 73] width 183 height 43
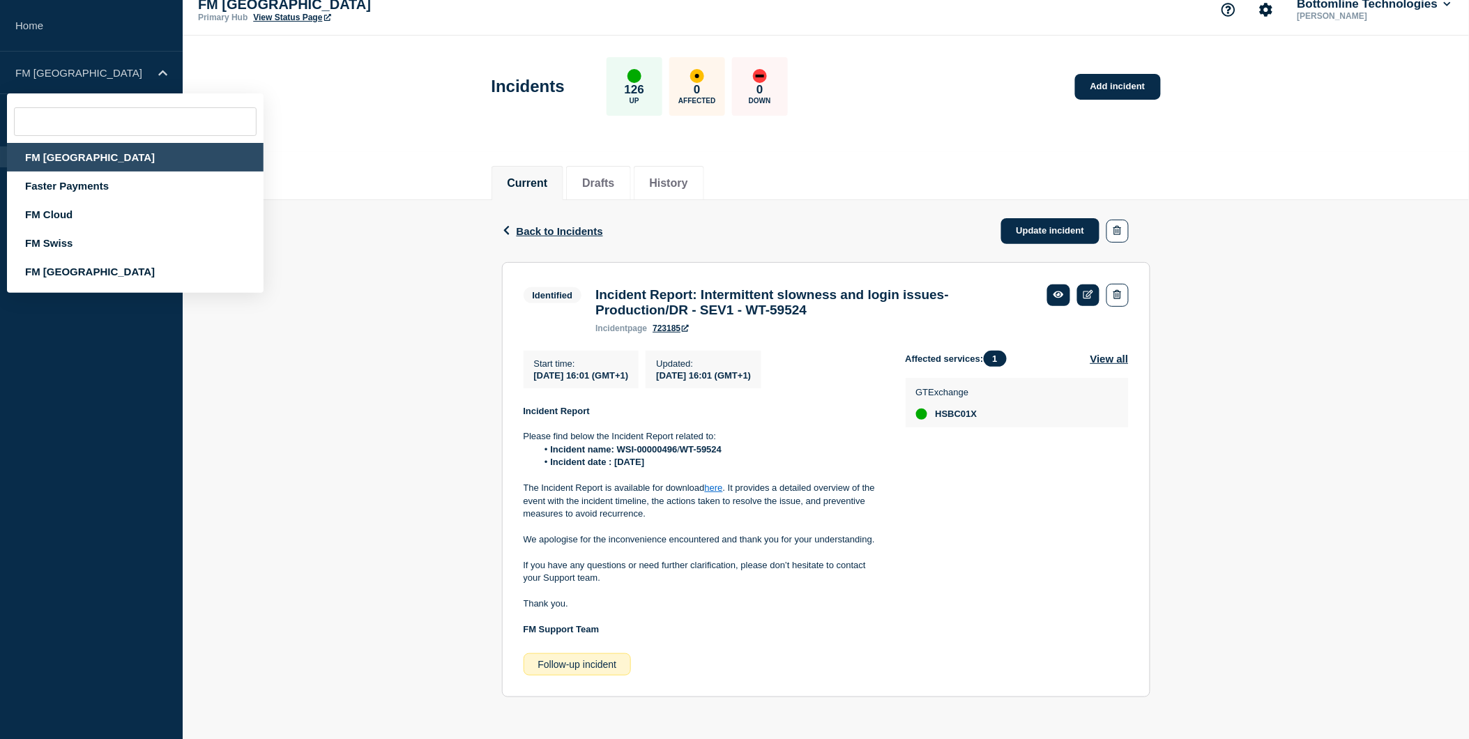
click at [117, 160] on div "FM [GEOGRAPHIC_DATA]" at bounding box center [135, 157] width 257 height 29
click at [61, 158] on div "FM [GEOGRAPHIC_DATA]" at bounding box center [135, 157] width 257 height 29
click at [364, 119] on header "Incidents 126 Up 0 Affected 0 Down Add incident" at bounding box center [826, 94] width 1286 height 116
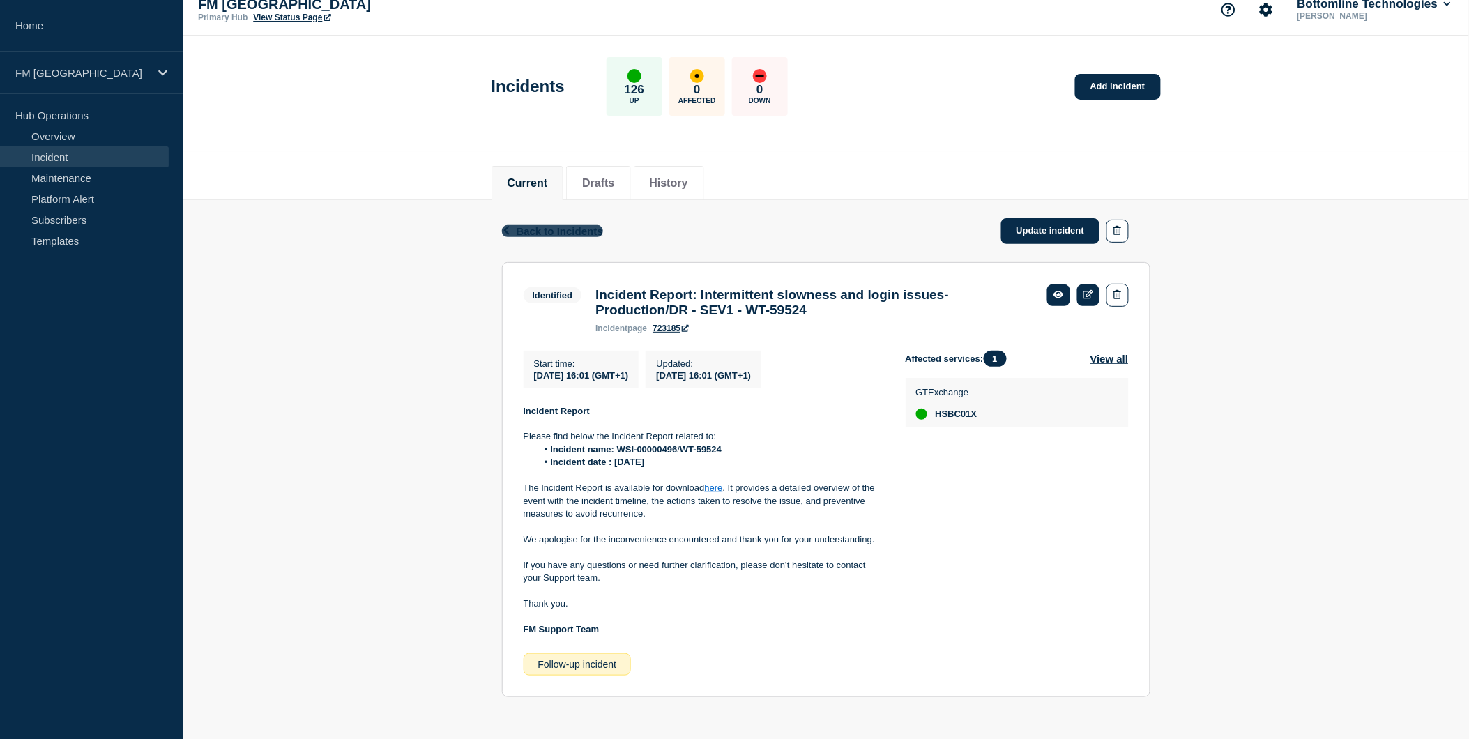
click at [533, 225] on span "Back to Incidents" at bounding box center [560, 231] width 86 height 12
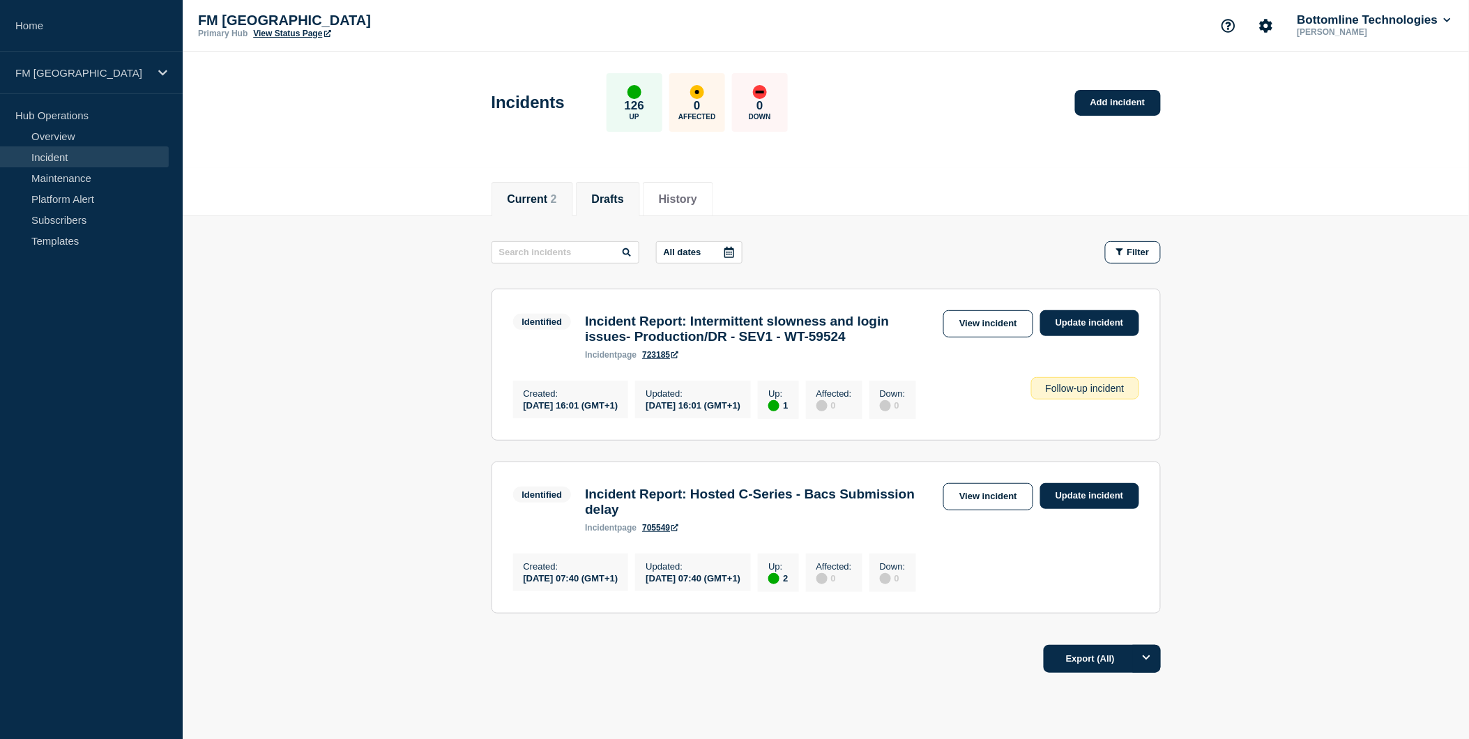
click at [603, 194] on button "Drafts" at bounding box center [608, 199] width 32 height 13
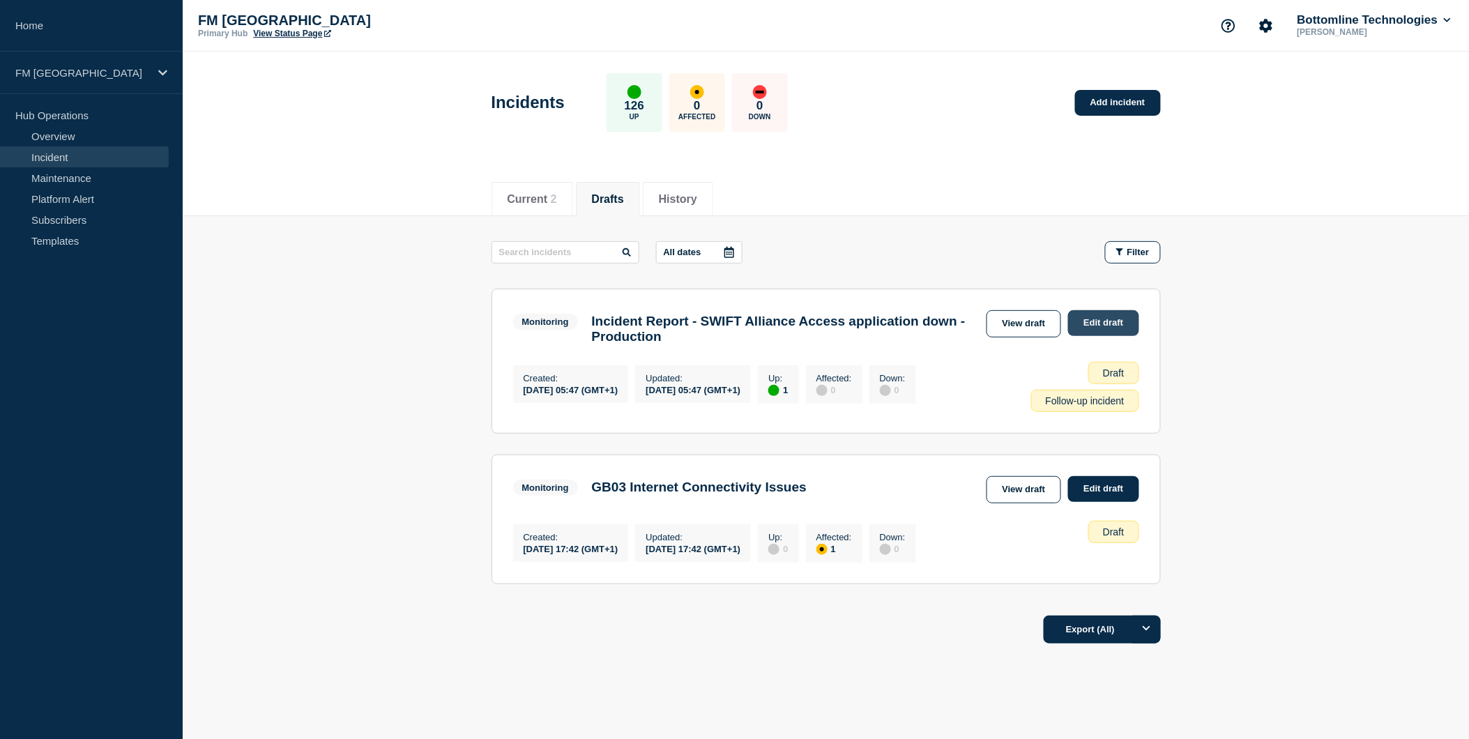
click at [1116, 319] on link "Edit draft" at bounding box center [1103, 323] width 70 height 26
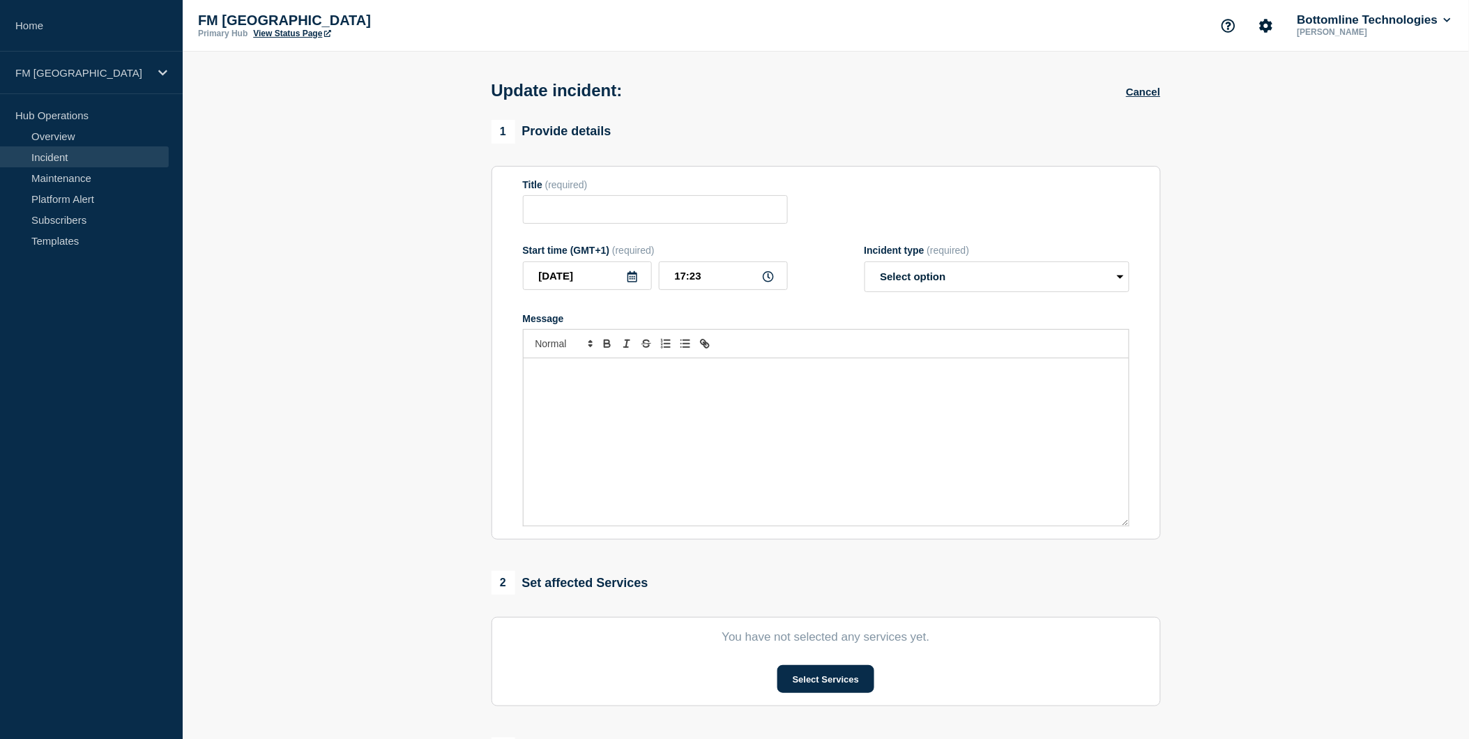
type input "Incident Report - SWIFT Alliance Access application down - Production"
type input "[DATE]"
type input "05:47"
select select "monitoring"
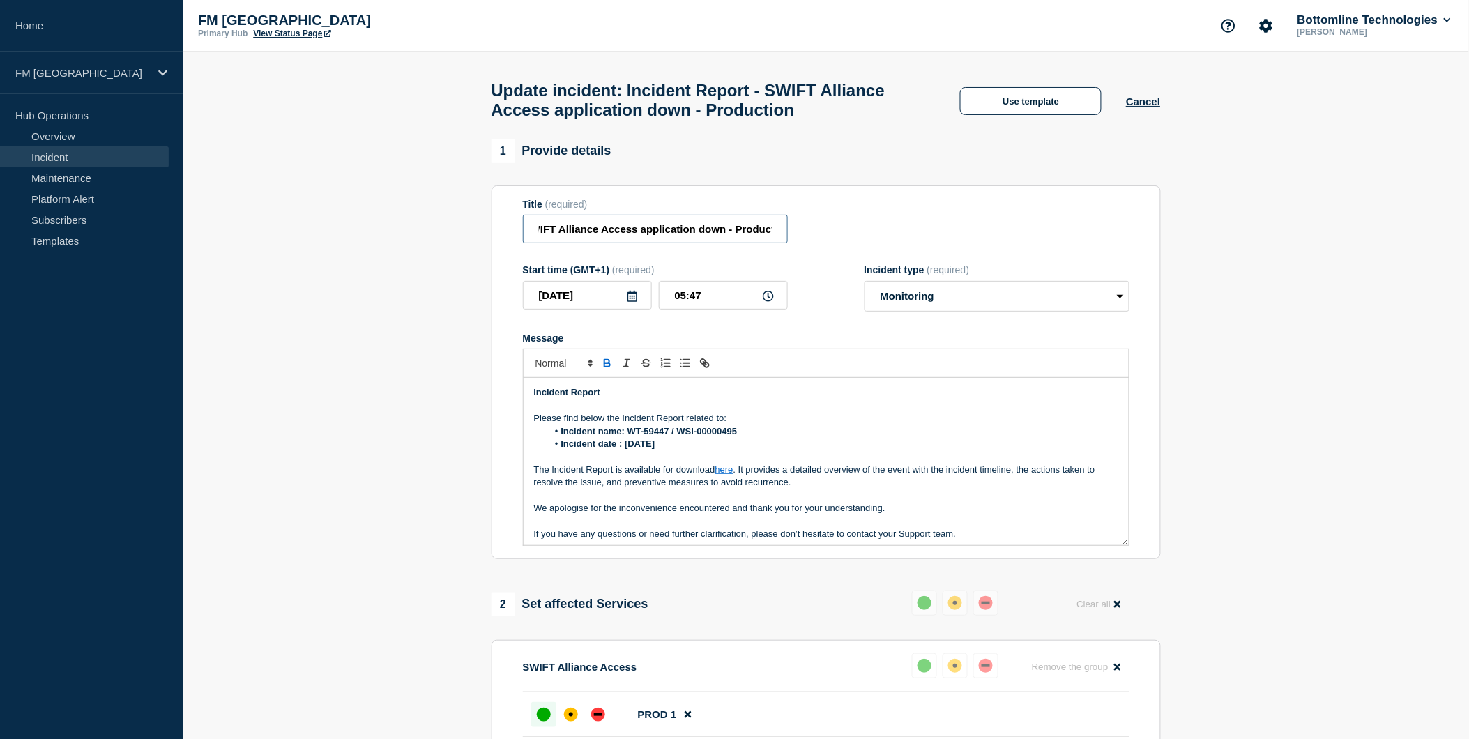
scroll to position [0, 123]
drag, startPoint x: 635, startPoint y: 227, endPoint x: 797, endPoint y: 235, distance: 162.0
click at [826, 231] on div "Title (required) Incident Report - SWIFT Alliance Access application down - Pro…" at bounding box center [826, 221] width 607 height 45
click at [719, 240] on input "Incident Report - SWIFT Alliance Access application down - Production" at bounding box center [655, 229] width 265 height 29
click at [772, 237] on input "Incident Report - SWIFT Alliance Access application down - Production" at bounding box center [655, 229] width 265 height 29
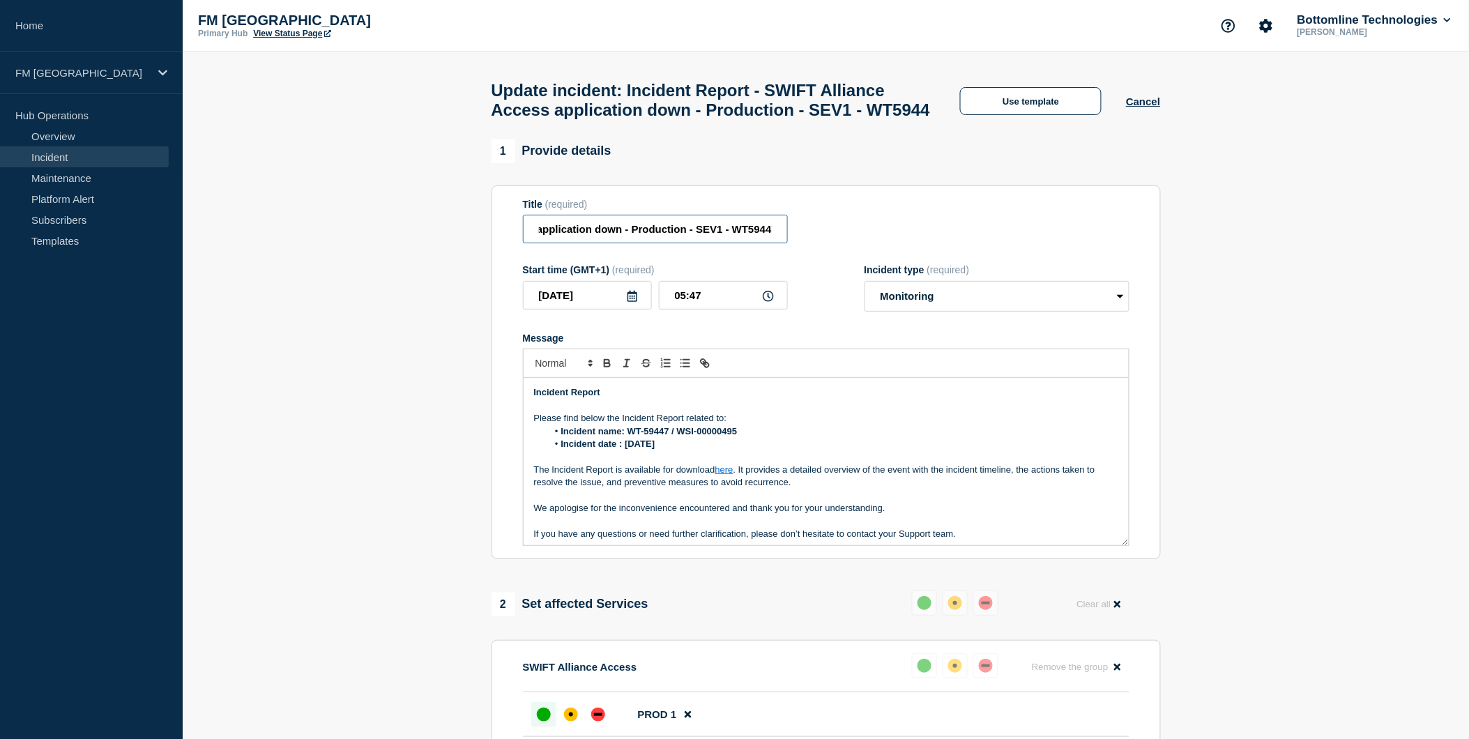
scroll to position [0, 211]
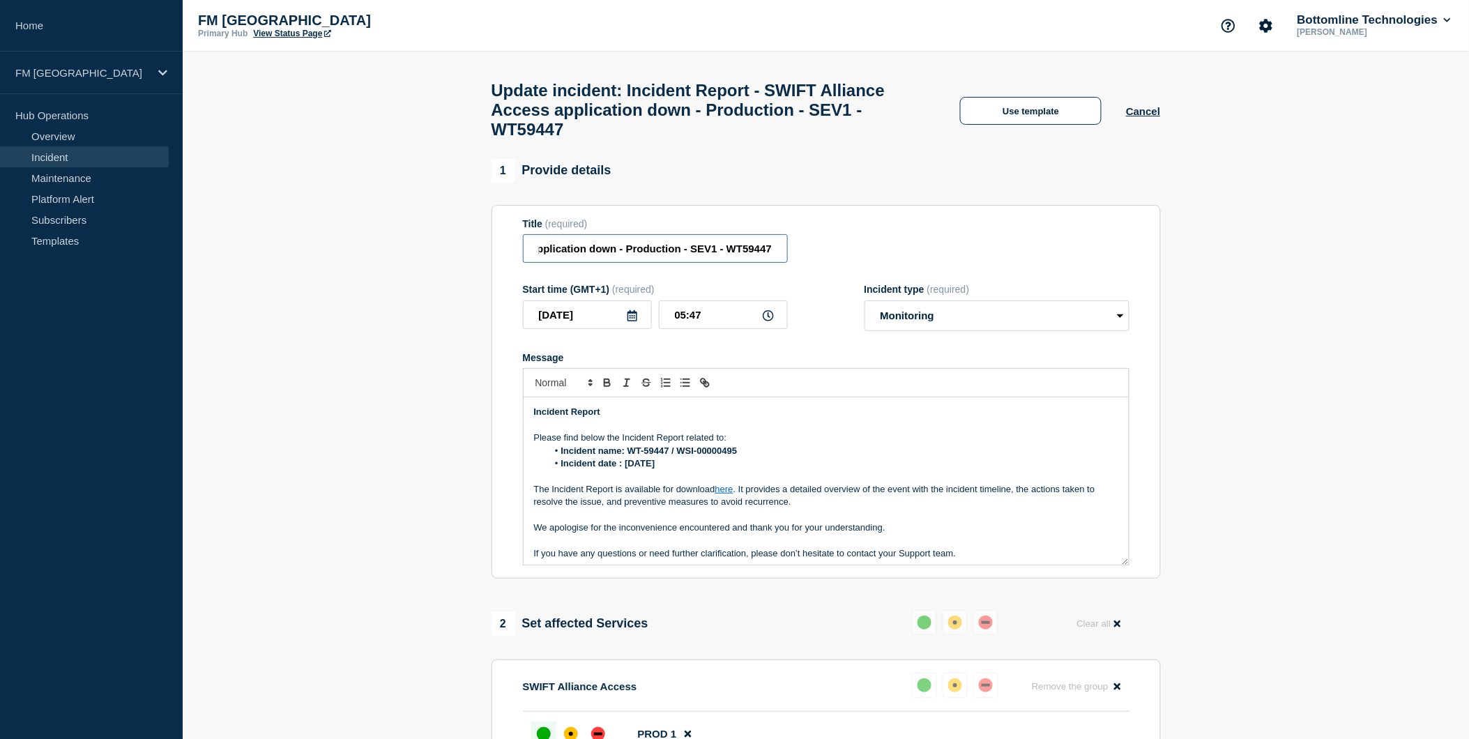
type input "Incident Report - SWIFT Alliance Access application down - Production - SEV1 - …"
click at [902, 245] on div "Title (required) Incident Report - SWIFT Alliance Access application down - Pro…" at bounding box center [826, 240] width 607 height 45
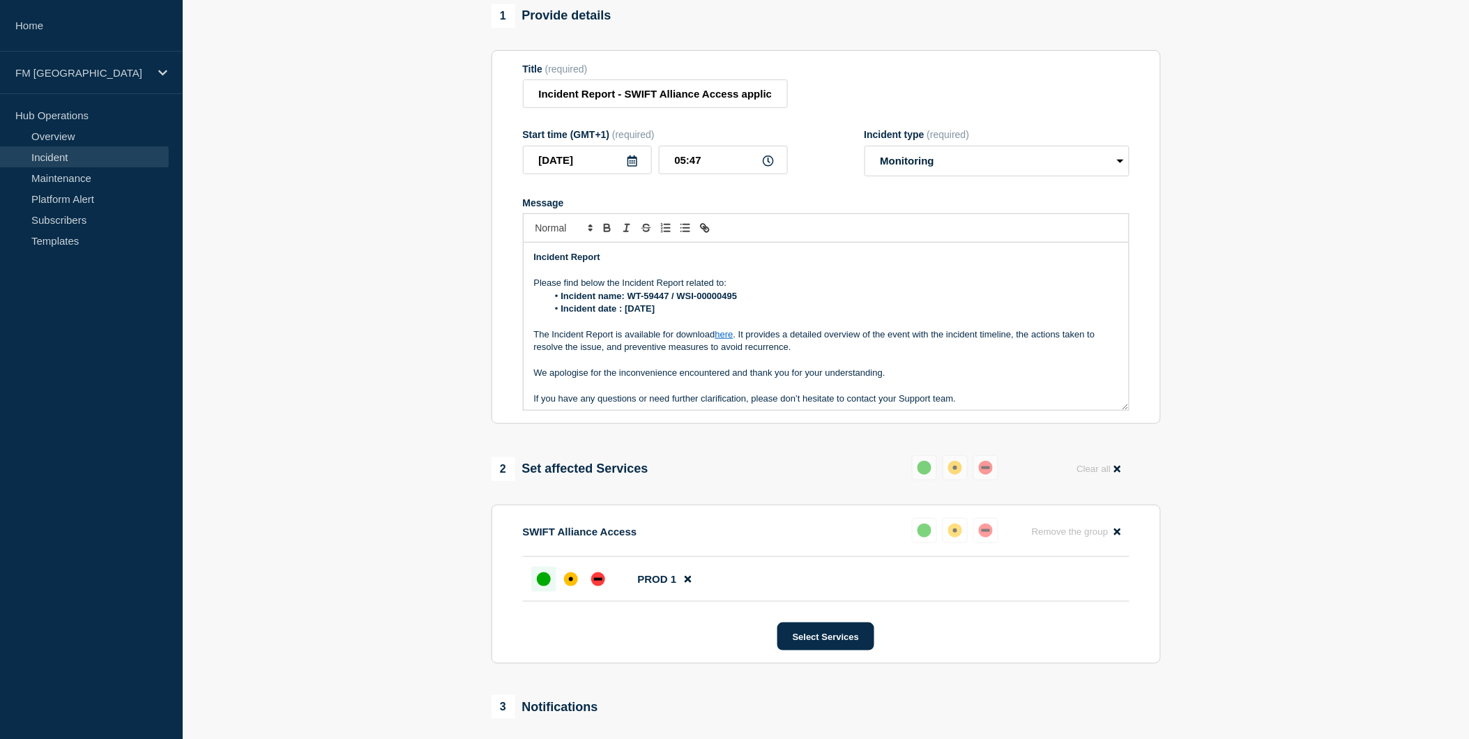
scroll to position [54, 0]
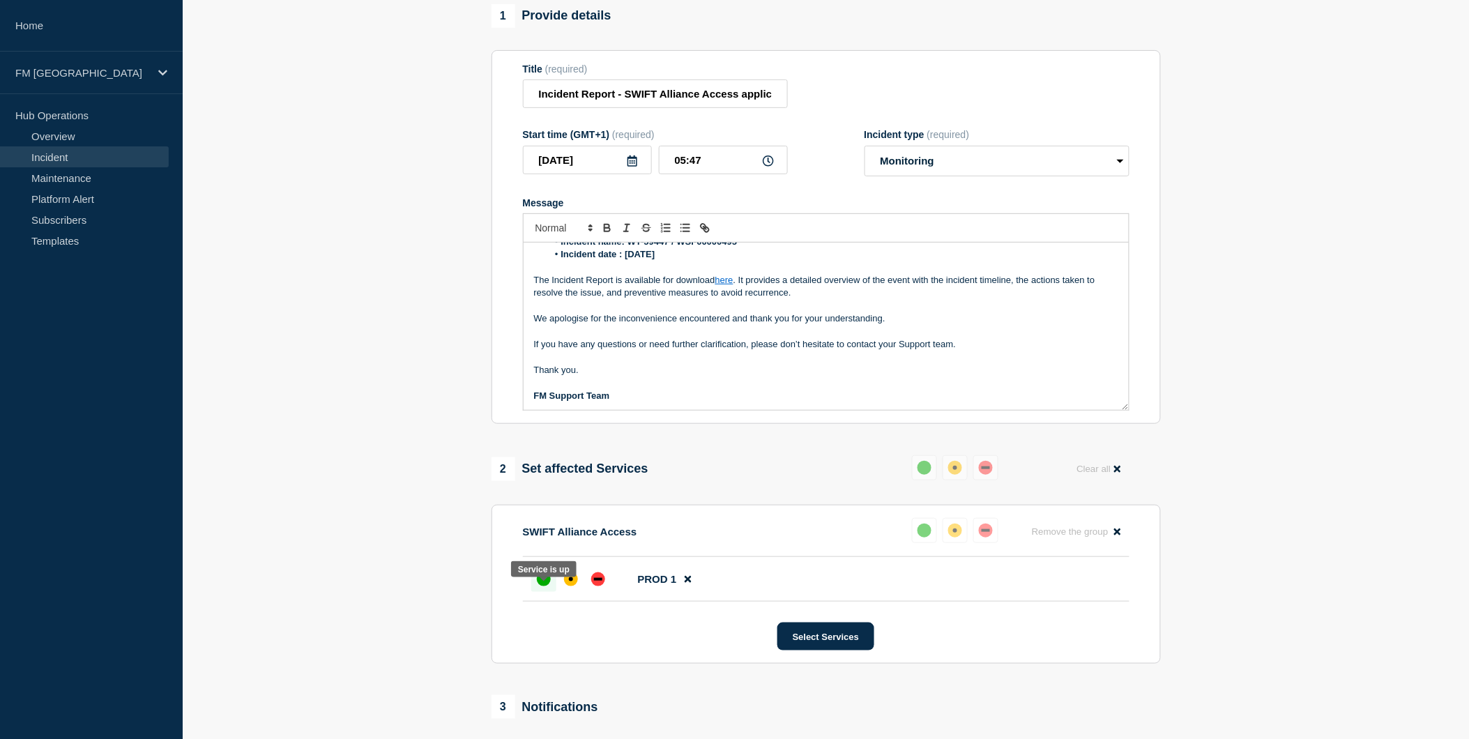
click at [545, 586] on div "up" at bounding box center [544, 579] width 14 height 14
click at [840, 651] on button "Select Services" at bounding box center [825, 637] width 97 height 28
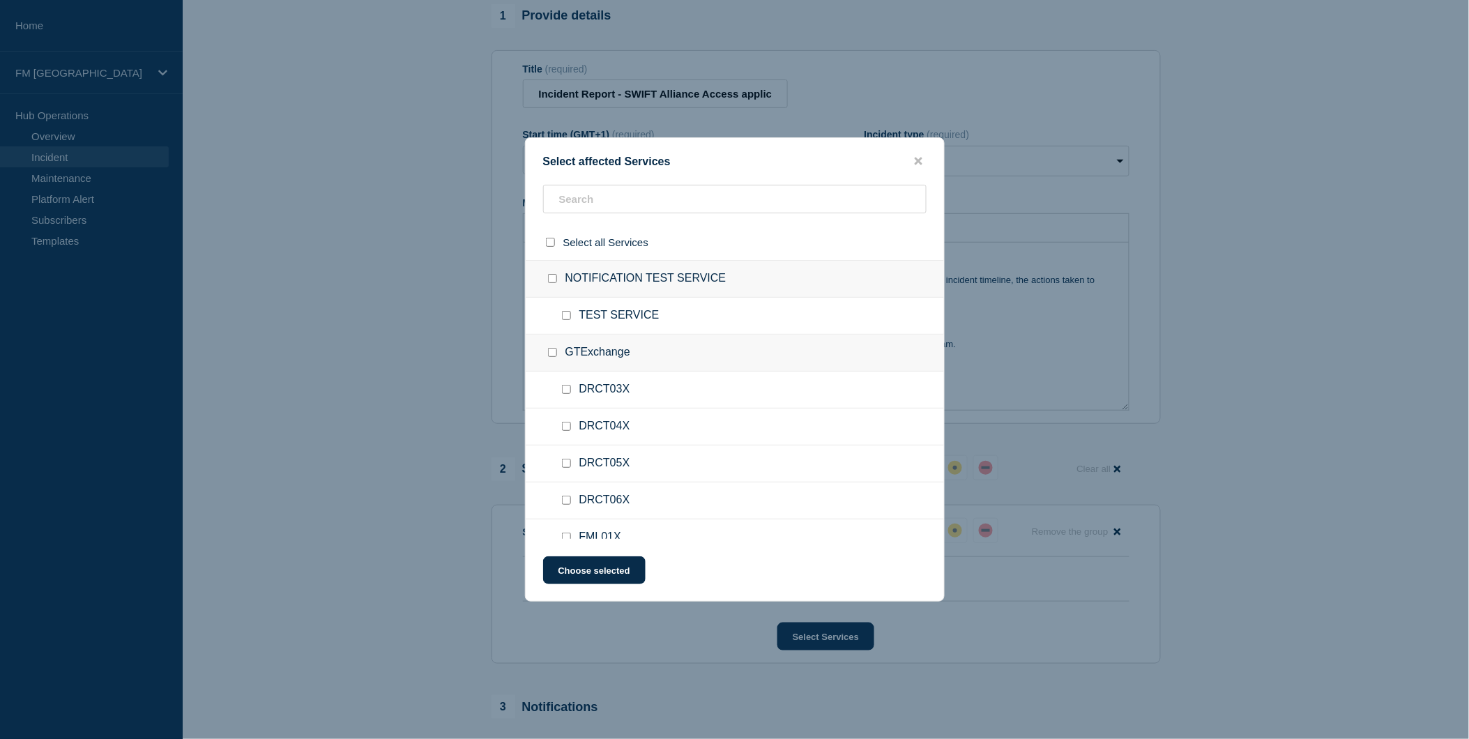
click at [909, 151] on div "Select affected Services Select all Services NOTIFICATION TEST SERVICE TEST SER…" at bounding box center [735, 369] width 420 height 464
click at [918, 155] on icon "close button" at bounding box center [919, 160] width 8 height 11
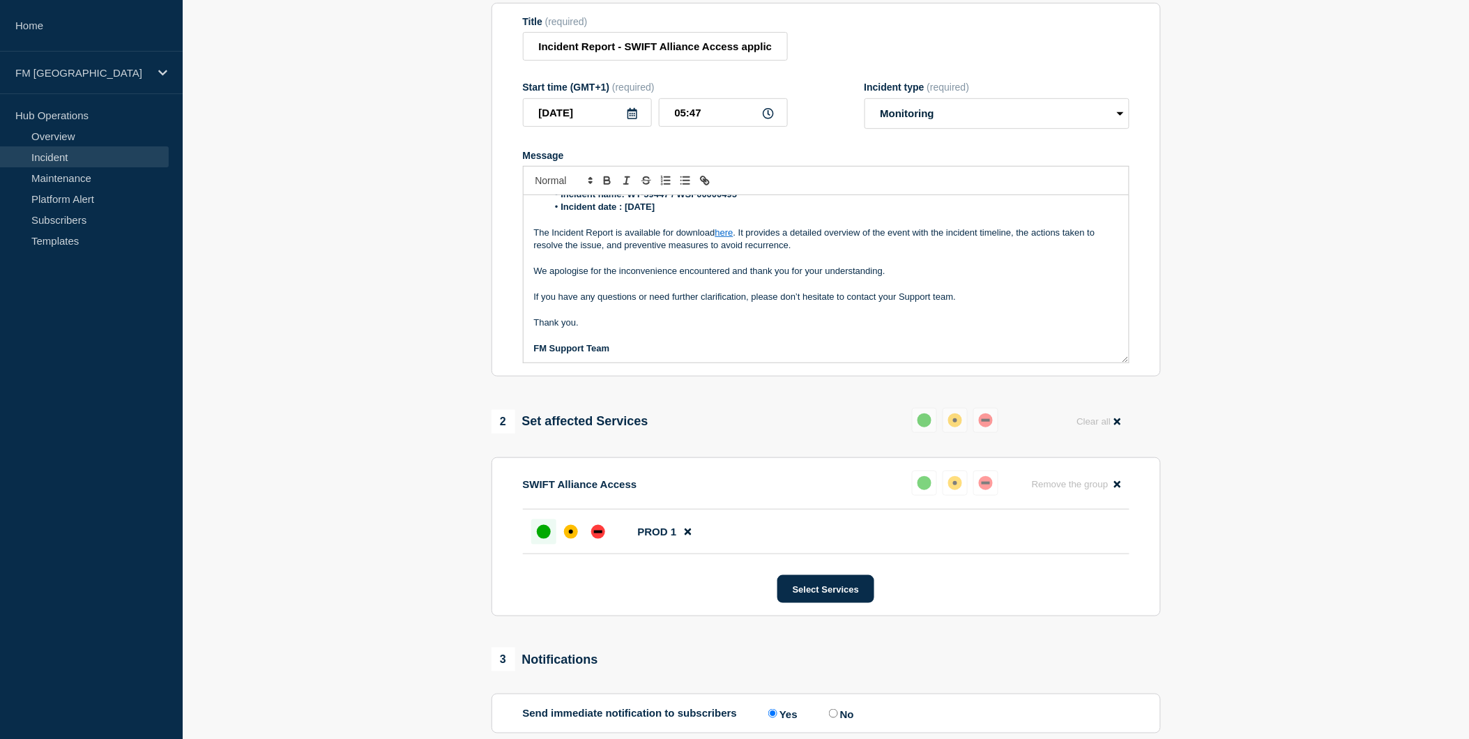
scroll to position [326, 0]
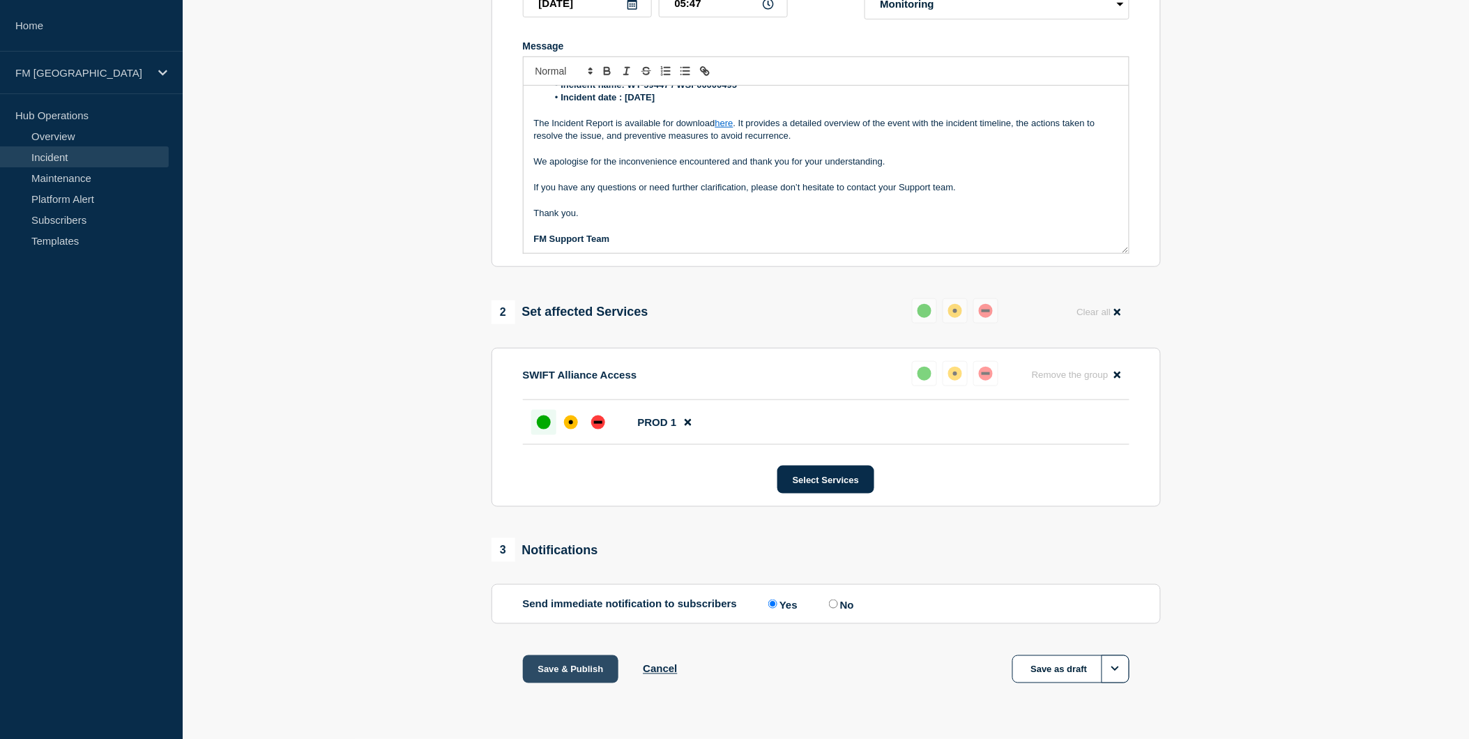
click at [589, 669] on button "Save & Publish" at bounding box center [571, 669] width 96 height 28
